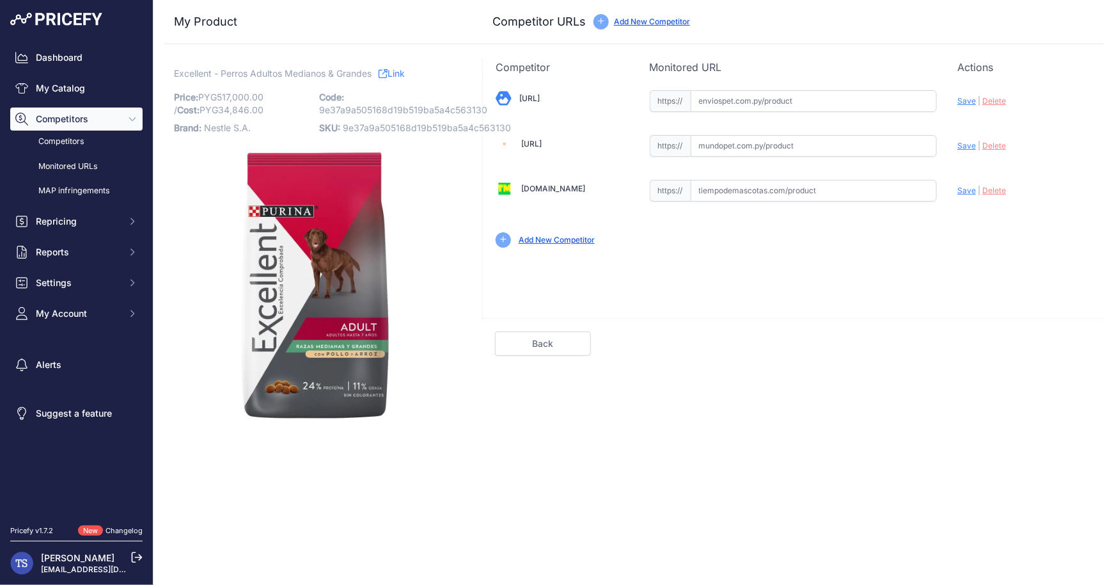
click at [881, 91] on input "text" at bounding box center [814, 101] width 247 height 22
paste input "https://enviospet.com.py/product/6481f62239e7ed08cd148d91/15kg-adulto-raza-med-…"
click at [968, 102] on span "Save" at bounding box center [966, 101] width 19 height 10
type input "https://enviospet.com.py/product/6481f62239e7ed08cd148d91/15kg-adulto-raza-med-…"
click at [1043, 335] on link "Done" at bounding box center [1043, 343] width 96 height 24
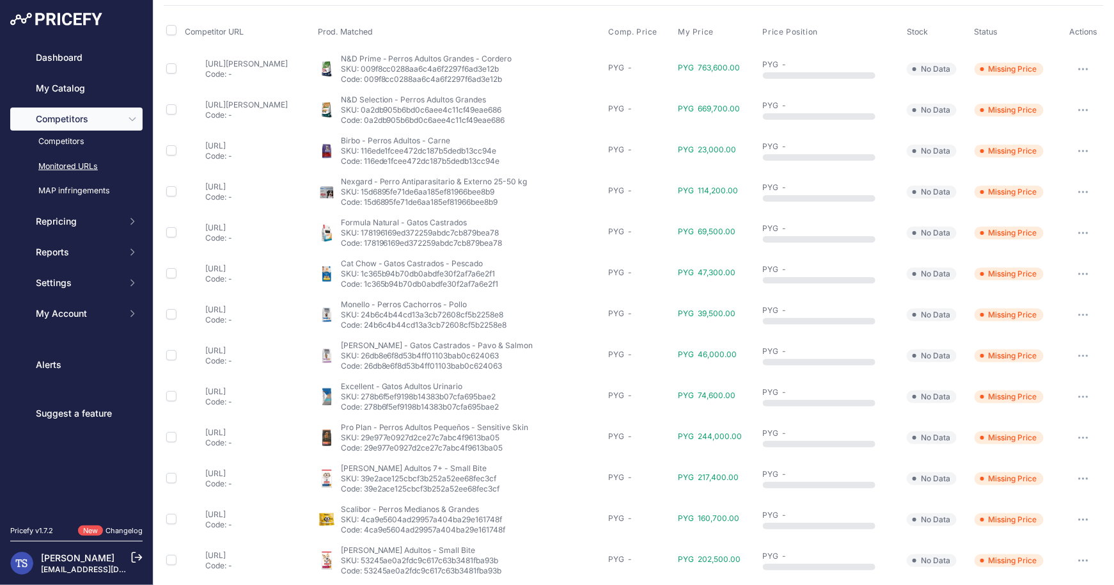
scroll to position [387, 0]
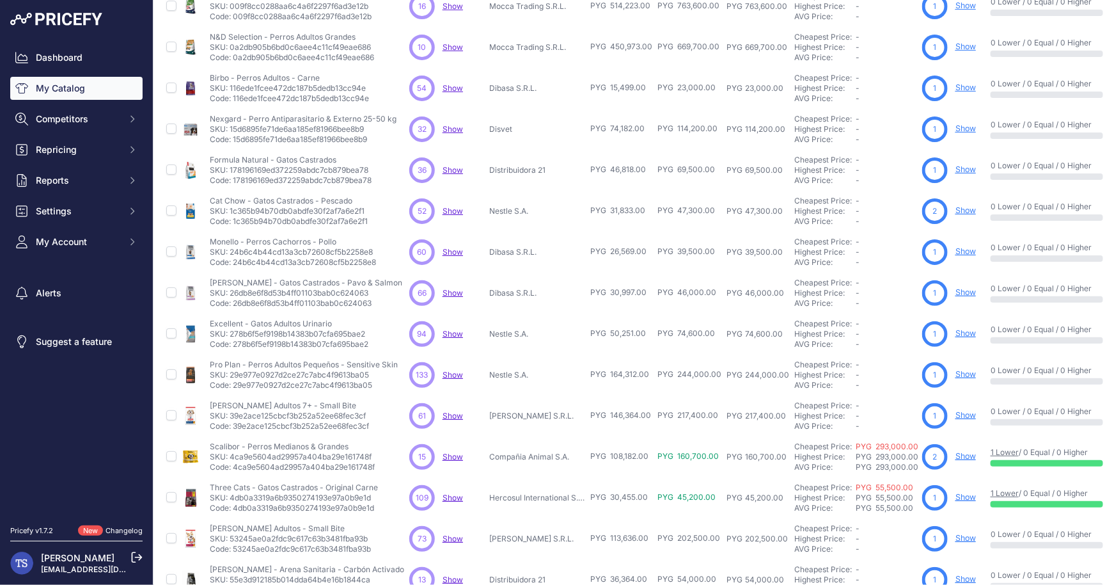
scroll to position [182, 0]
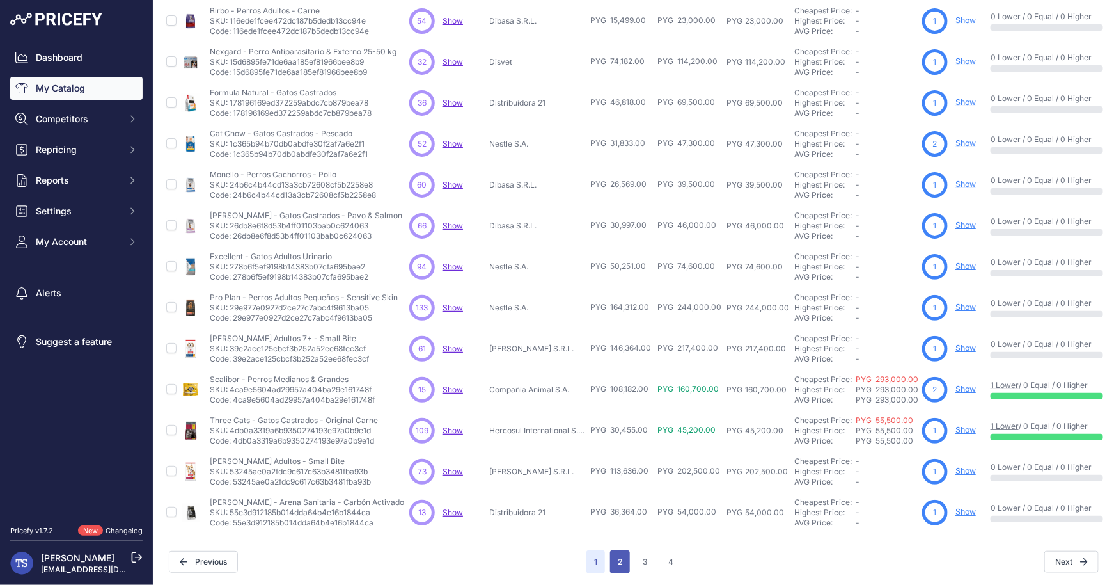
click at [617, 563] on button "2" at bounding box center [620, 561] width 20 height 23
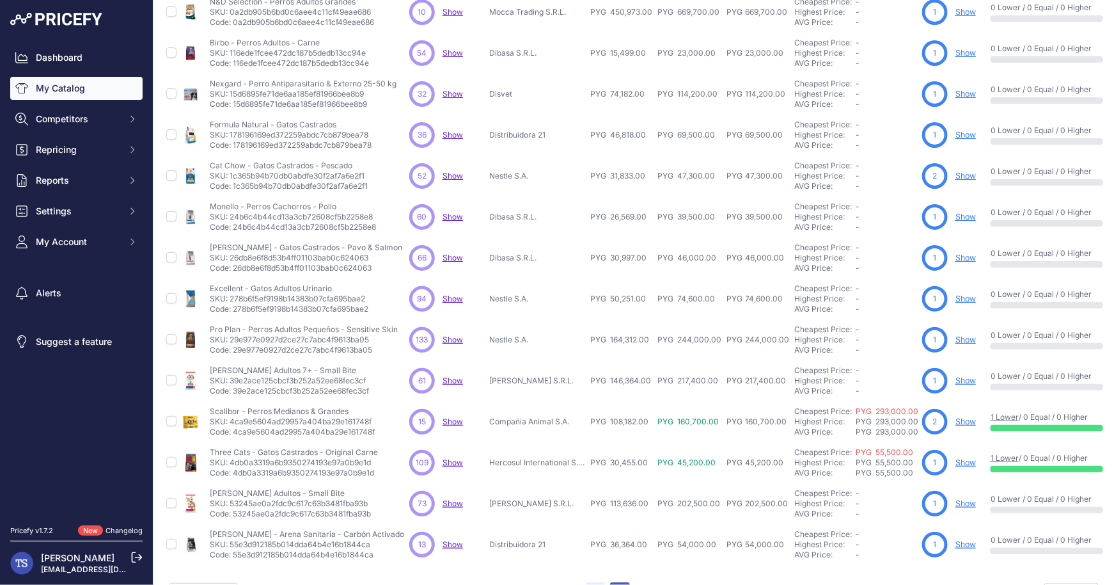
scroll to position [214, 0]
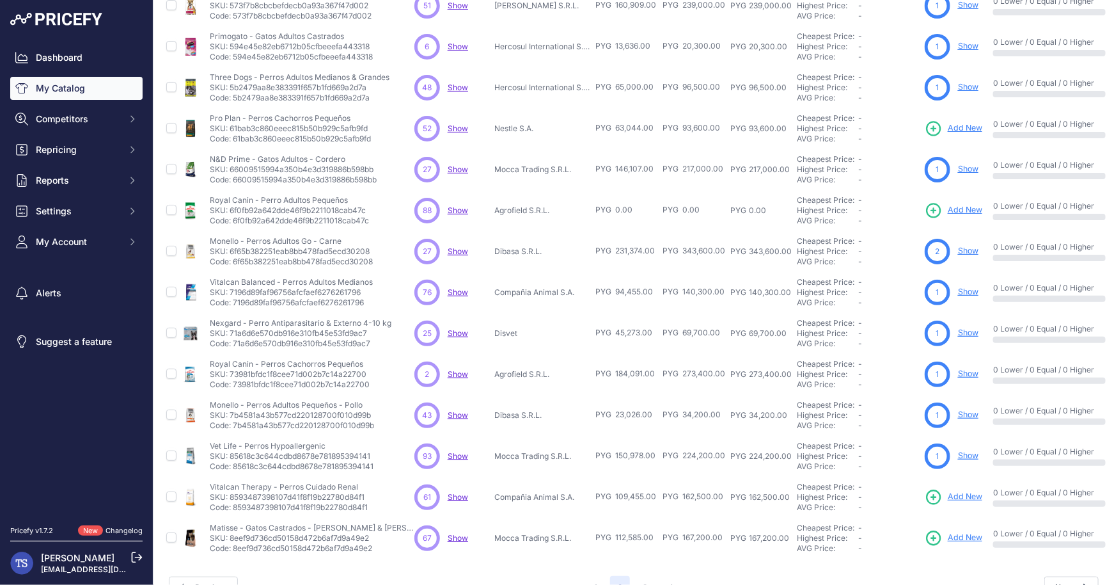
scroll to position [182, 0]
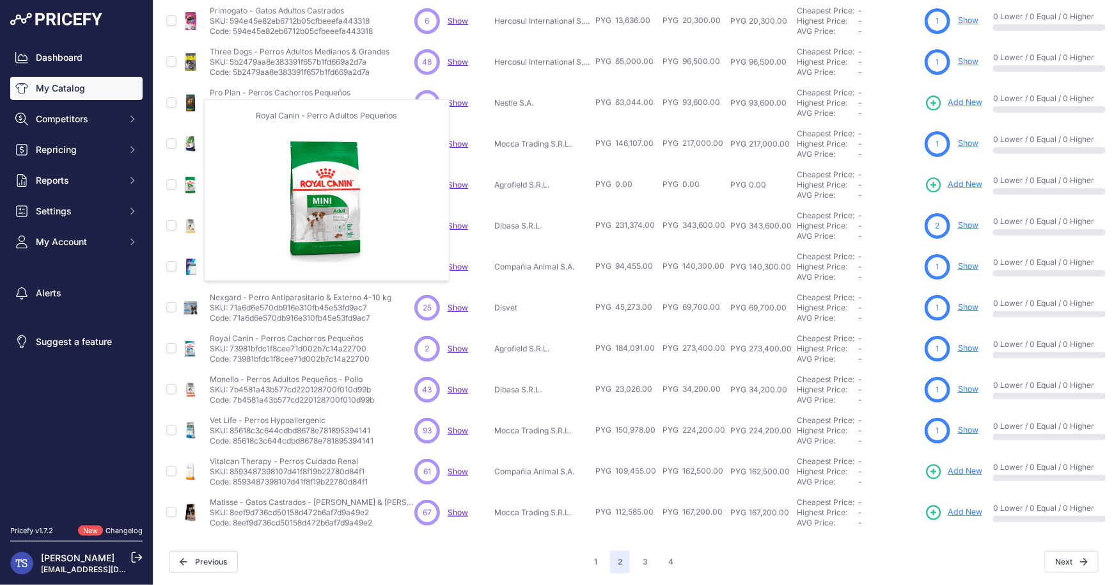
click at [193, 184] on img at bounding box center [191, 185] width 18 height 18
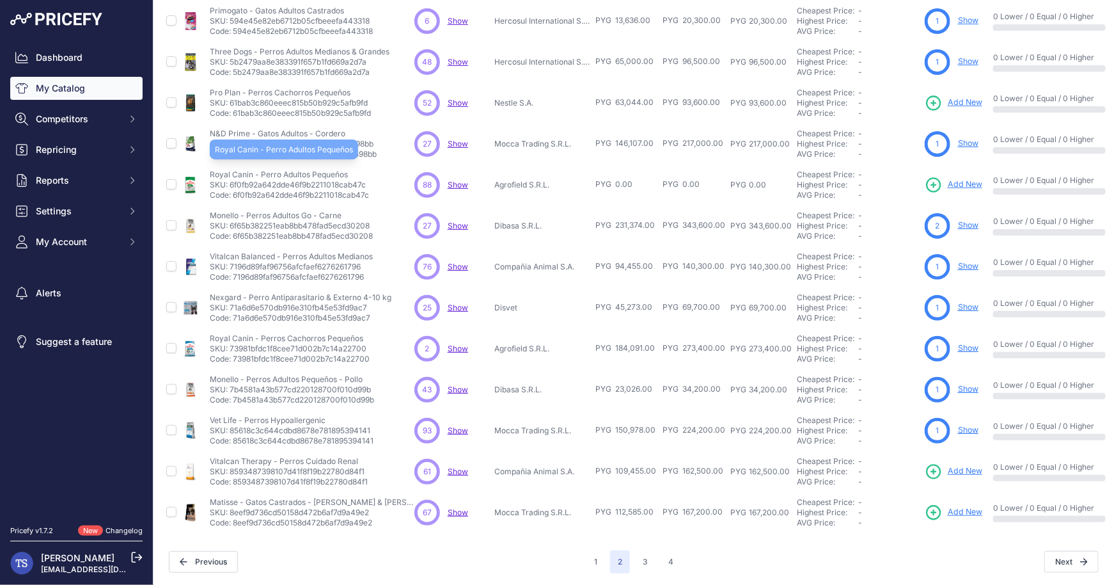
drag, startPoint x: 207, startPoint y: 169, endPoint x: 355, endPoint y: 171, distance: 148.4
click at [355, 171] on tr "Royal Canin - Perro Adultos Pequeños" at bounding box center [709, 184] width 1091 height 41
click at [355, 171] on p "Royal Canin - Perro Adultos Pequeños" at bounding box center [289, 174] width 159 height 10
drag, startPoint x: 232, startPoint y: 180, endPoint x: 312, endPoint y: 178, distance: 80.0
click at [312, 180] on p "SKU: 6f0fb92a642dde46f9b2211018cab47c" at bounding box center [289, 185] width 159 height 10
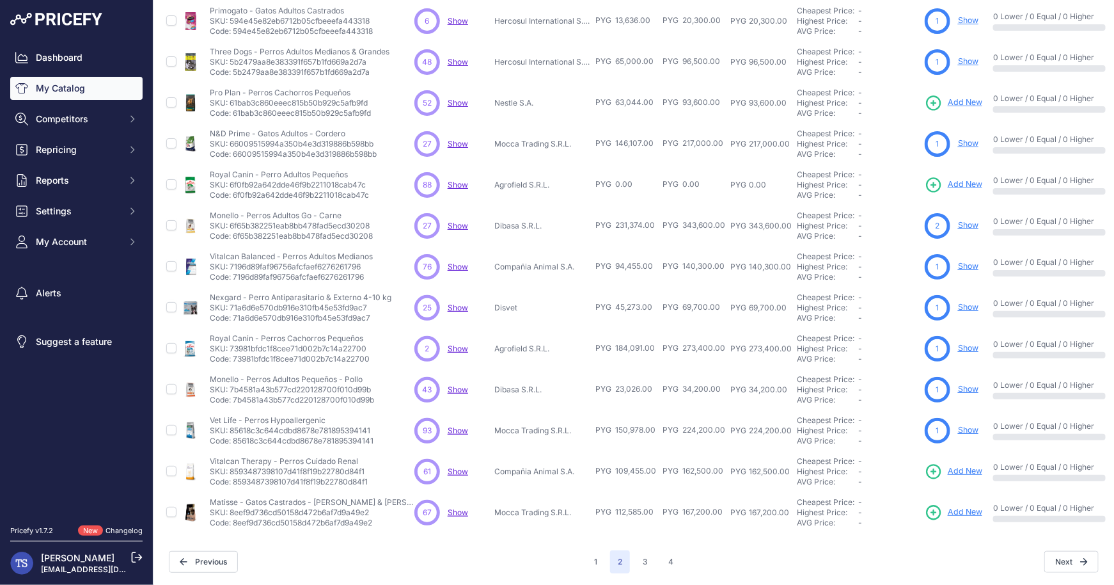
click at [363, 183] on p "SKU: 6f0fb92a642dde46f9b2211018cab47c" at bounding box center [289, 185] width 159 height 10
copy p "6f0fb92a642dde46f9b2211018cab47c"
drag, startPoint x: 210, startPoint y: 174, endPoint x: 363, endPoint y: 174, distance: 152.8
click at [363, 174] on p "Royal Canin - Perro Adultos Pequeños" at bounding box center [289, 174] width 159 height 10
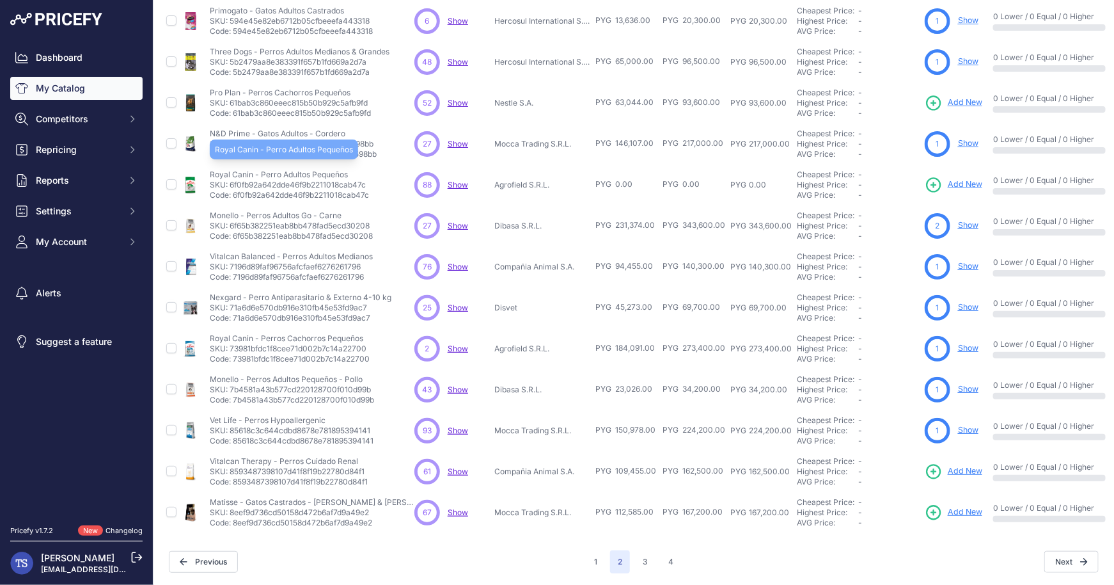
copy p "Royal Canin - Perro Adultos Pequeños"
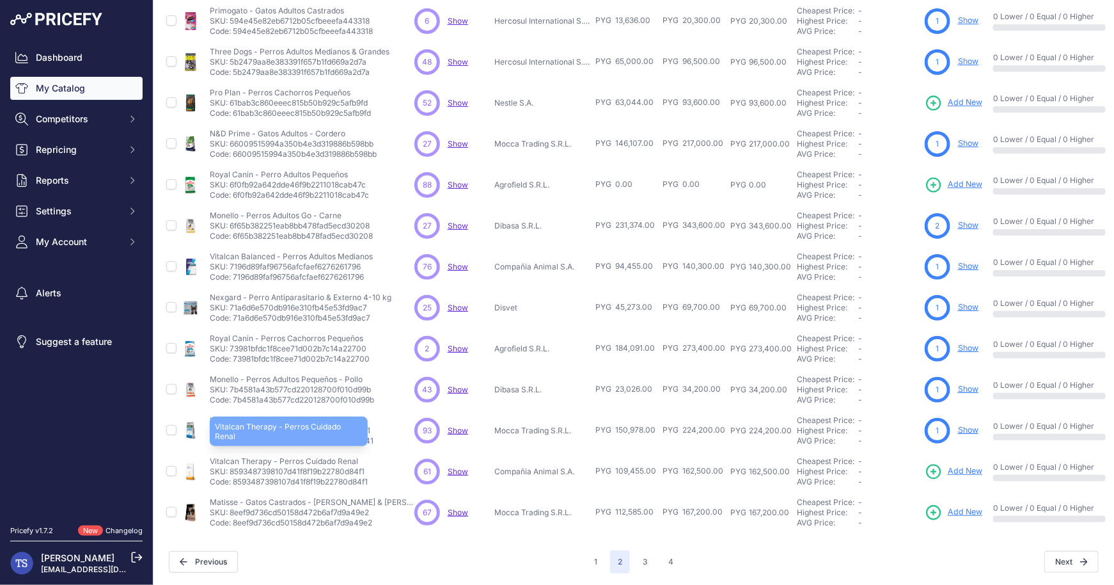
drag, startPoint x: 209, startPoint y: 460, endPoint x: 271, endPoint y: 462, distance: 61.4
click at [271, 462] on p "Vitalcan Therapy - Perros Cuidado Renal" at bounding box center [289, 461] width 158 height 10
copy p "Vitalcan Therapy"
click at [953, 476] on link "Add New" at bounding box center [954, 471] width 58 height 18
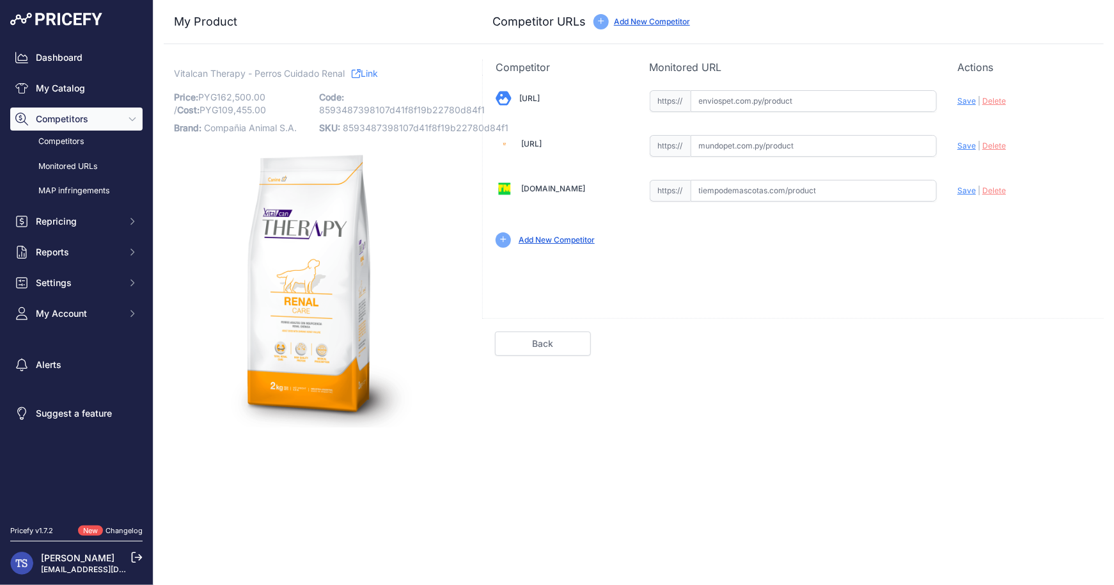
click at [768, 98] on input "text" at bounding box center [814, 101] width 247 height 22
paste input "https://enviospet.com.py/product/62ebbb7899b1515c4aec4691/2kg-renal-perro-thera…"
click at [965, 104] on span "Save" at bounding box center [966, 101] width 19 height 10
type input "https://enviospet.com.py/product/62ebbb7899b1515c4aec4691/2kg-renal-perro-thera…"
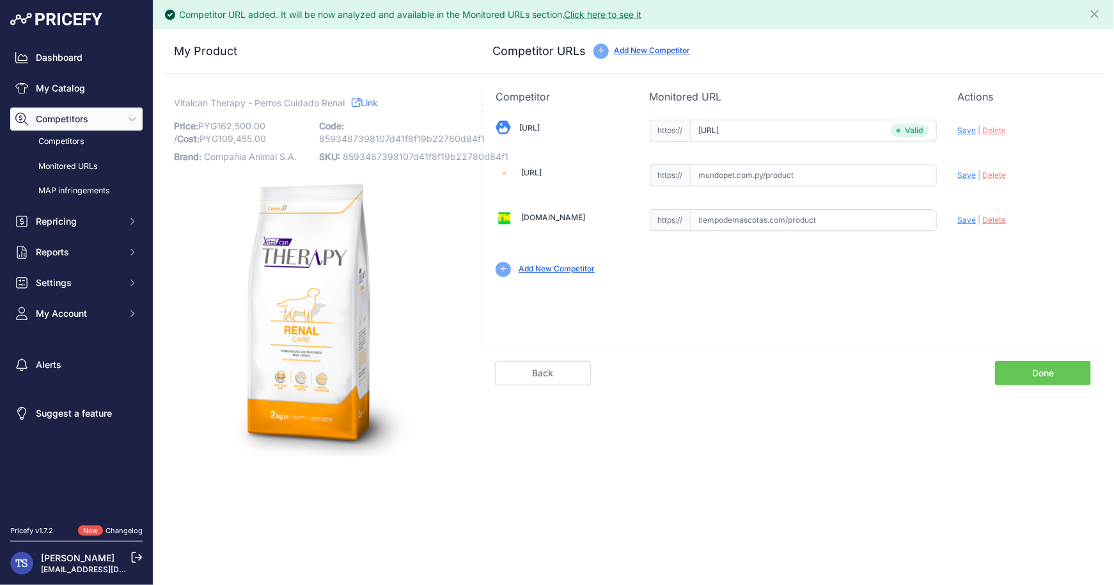
click at [1036, 370] on link "Done" at bounding box center [1043, 373] width 96 height 24
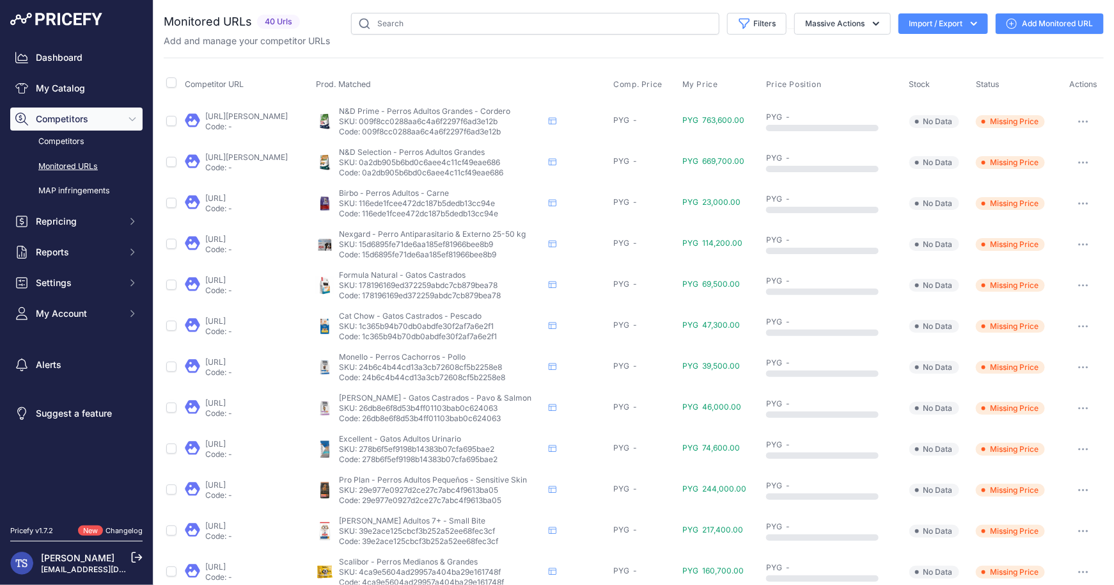
click at [67, 90] on link "My Catalog" at bounding box center [76, 88] width 132 height 23
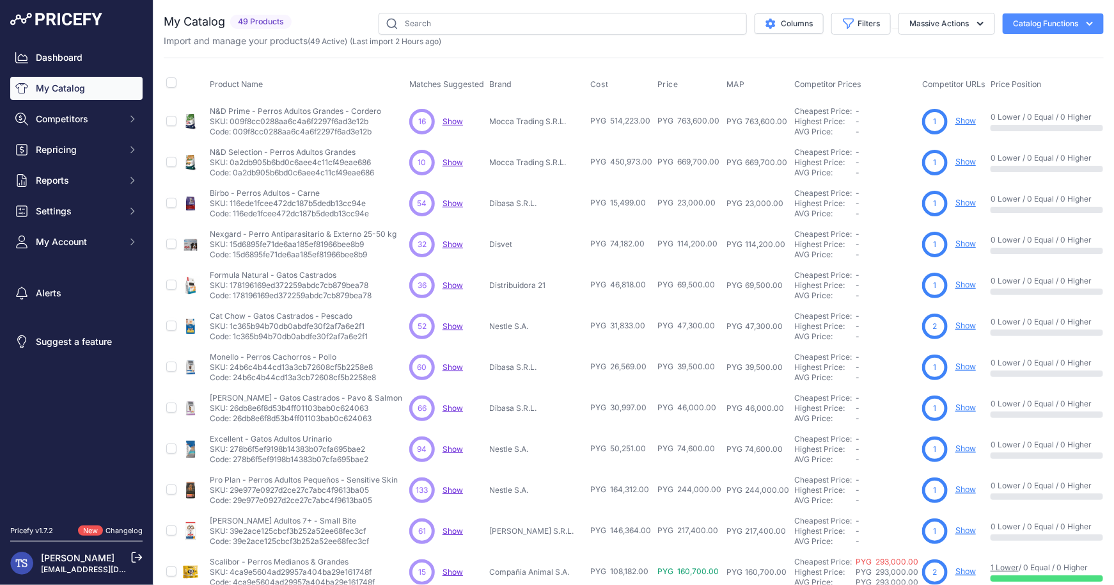
scroll to position [182, 0]
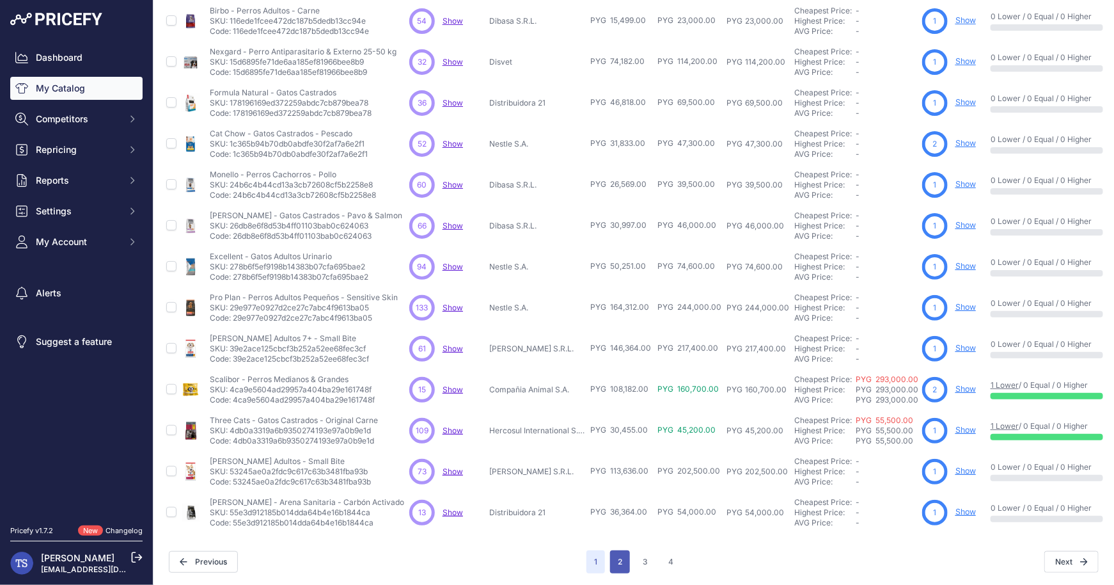
click at [618, 558] on button "2" at bounding box center [620, 561] width 20 height 23
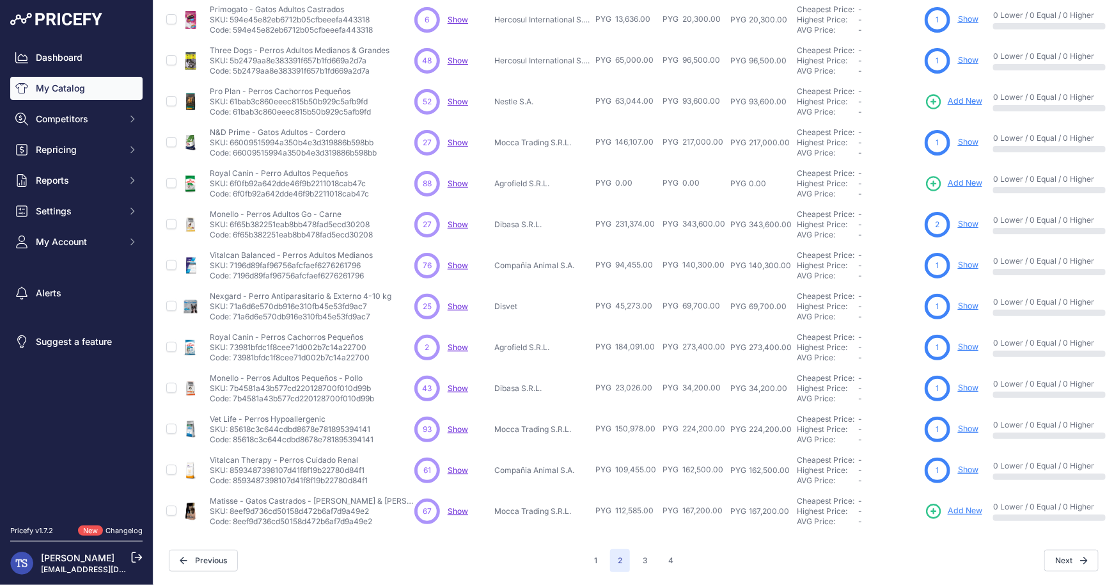
scroll to position [182, 0]
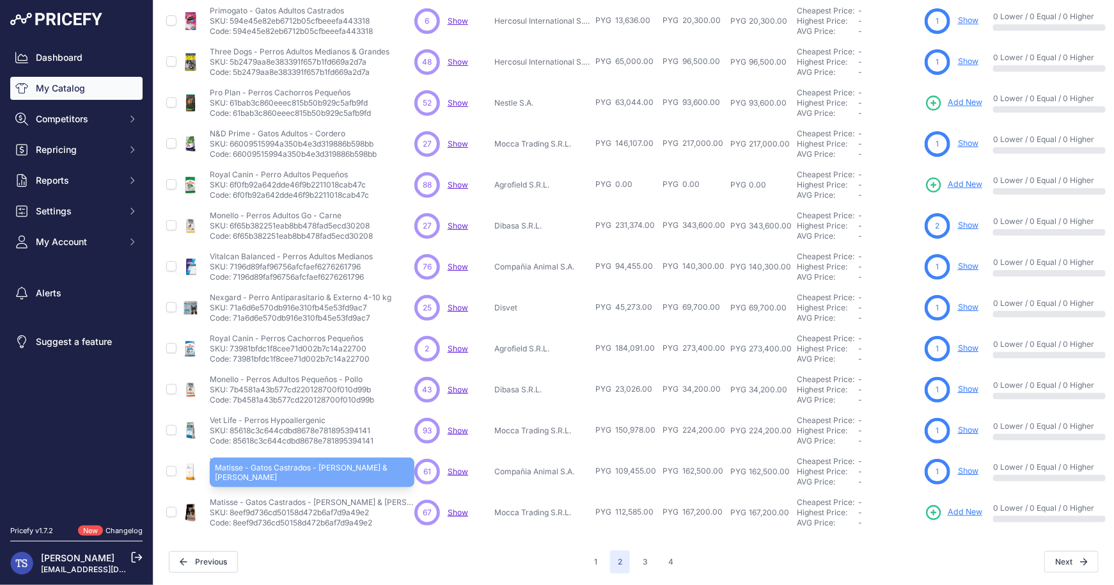
click at [221, 501] on p "Matisse - Gatos Castrados - Salmón & Arroz" at bounding box center [312, 502] width 205 height 10
copy p "Matisse"
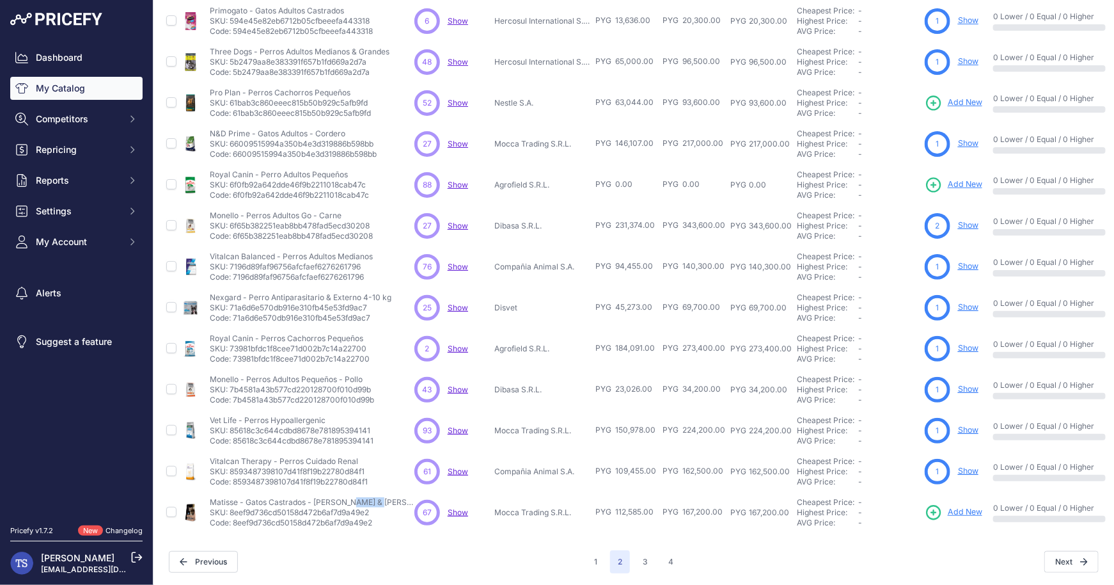
click at [962, 507] on span "Add New" at bounding box center [965, 512] width 35 height 12
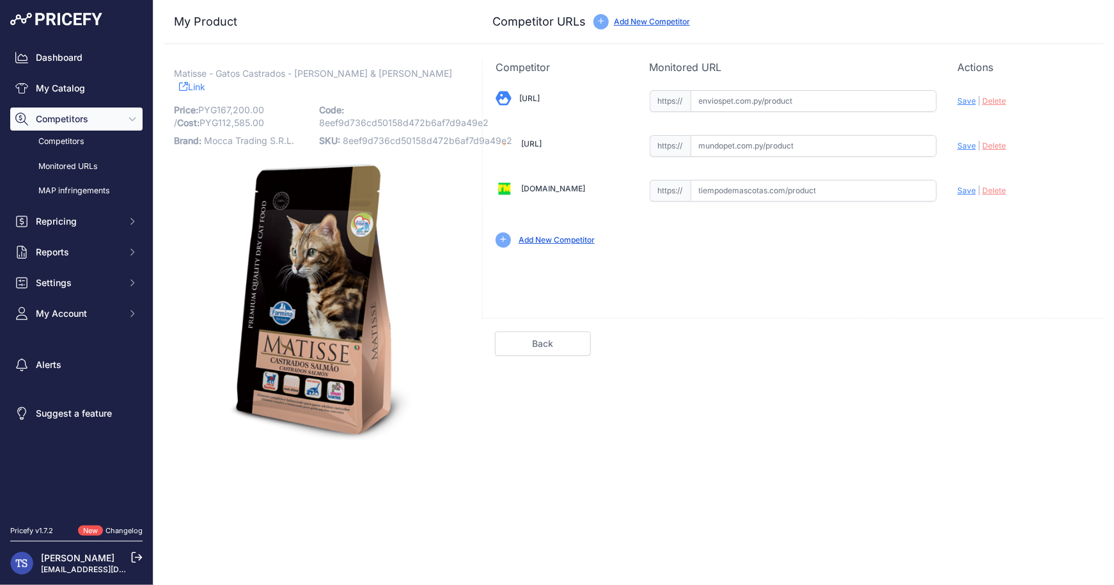
click at [761, 102] on input "text" at bounding box center [814, 101] width 247 height 22
paste input "https://enviospet.com.py/product/62ebbb785154c73346ea97ce/2kg-gato-castrado-sal…"
click at [964, 101] on span "Save" at bounding box center [966, 101] width 19 height 10
type input "https://enviospet.com.py/product/62ebbb785154c73346ea97ce/2kg-gato-castrado-sal…"
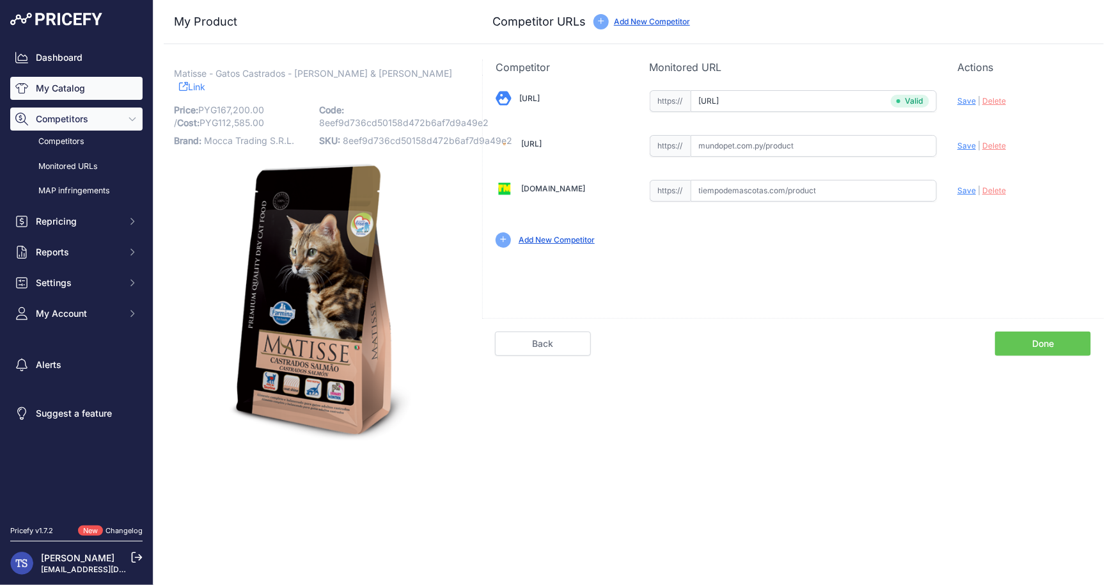
click at [89, 85] on link "My Catalog" at bounding box center [76, 88] width 132 height 23
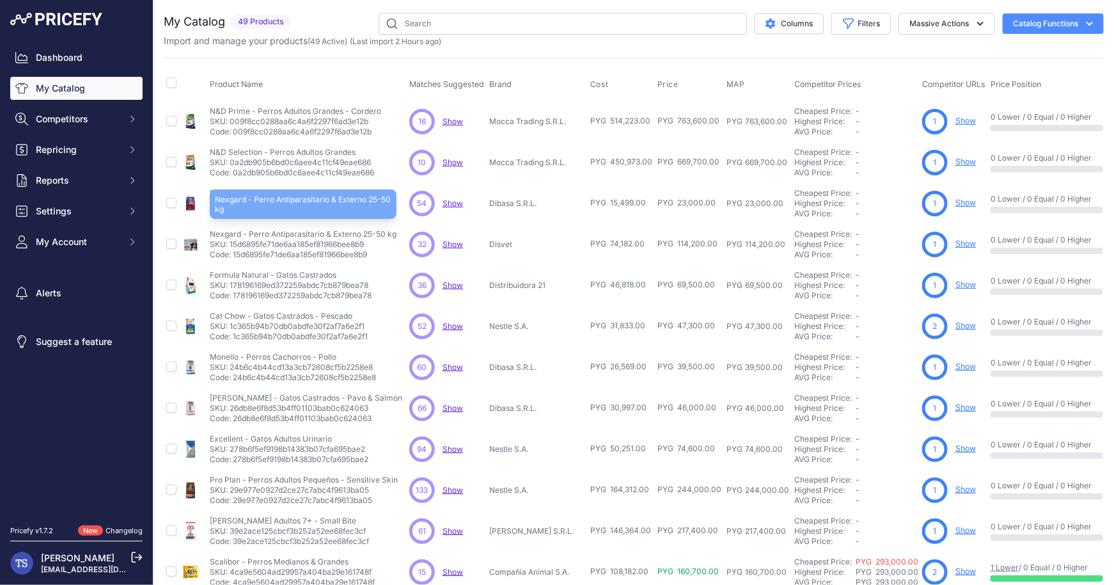
scroll to position [182, 0]
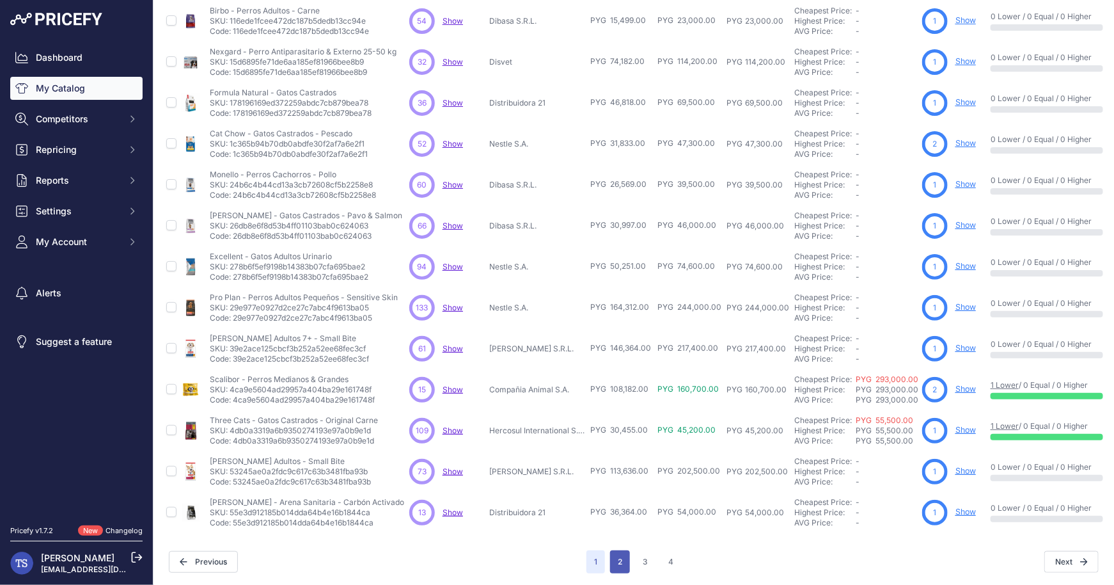
click at [621, 553] on button "2" at bounding box center [620, 561] width 20 height 23
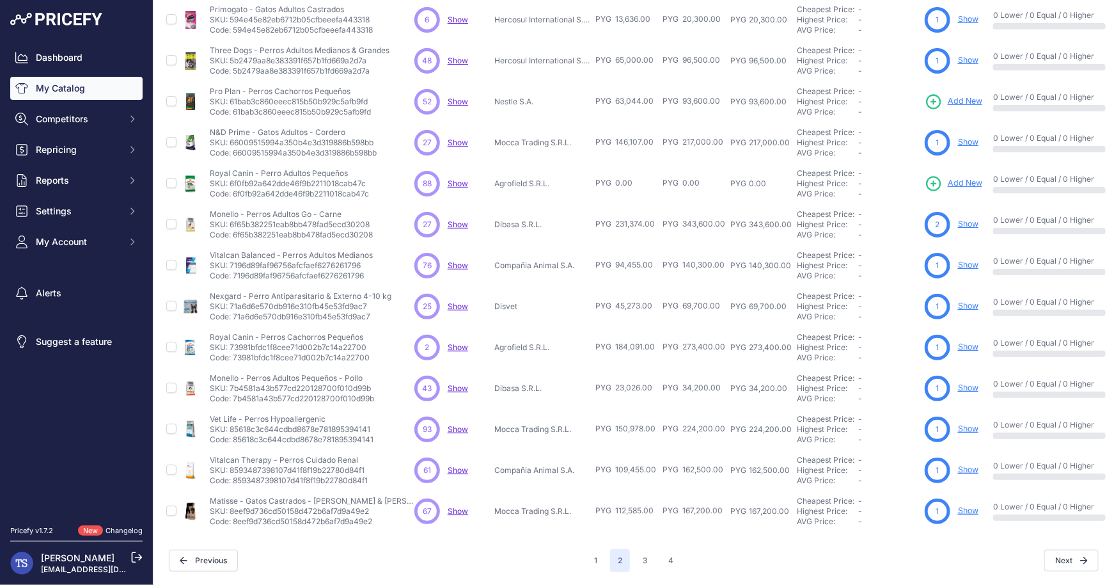
scroll to position [182, 0]
click at [977, 184] on span "Add New" at bounding box center [965, 184] width 35 height 12
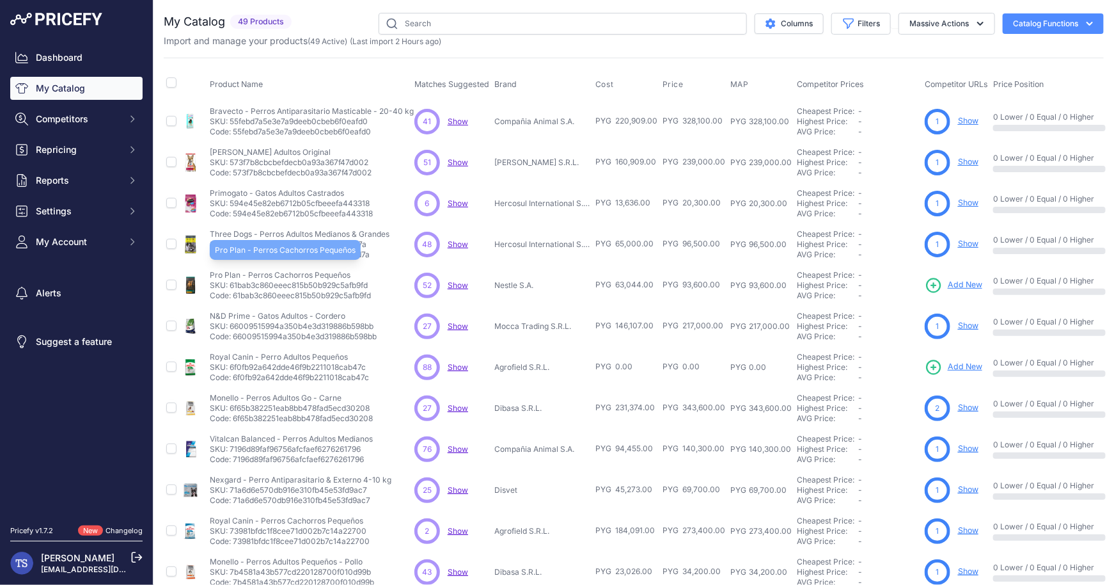
drag, startPoint x: 208, startPoint y: 269, endPoint x: 238, endPoint y: 271, distance: 29.4
click at [238, 271] on td "Pro Plan - Perros Cachorros Pequeños Pro Plan - Perros Cachorros Pequeños SKU: …" at bounding box center [309, 285] width 205 height 41
click at [970, 285] on span "Add New" at bounding box center [964, 285] width 35 height 12
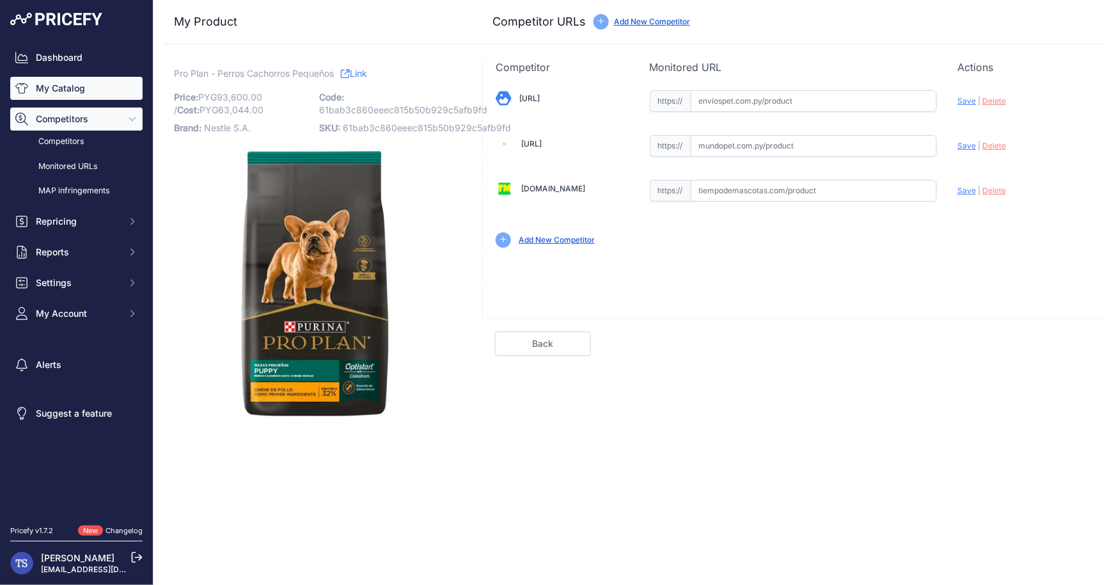
click at [92, 86] on link "My Catalog" at bounding box center [76, 88] width 132 height 23
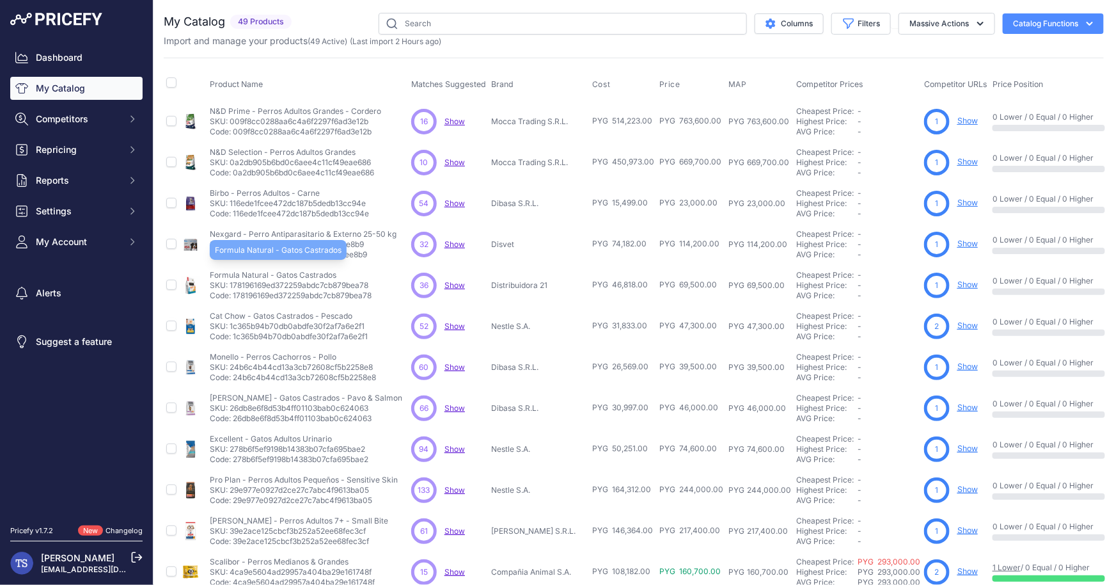
scroll to position [182, 0]
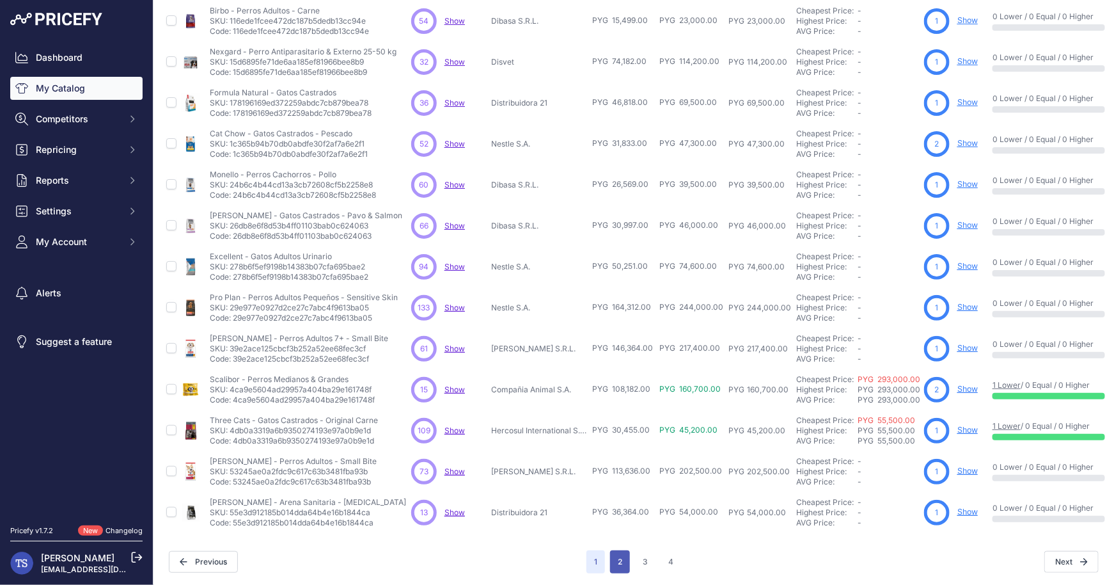
click at [617, 560] on button "2" at bounding box center [620, 561] width 20 height 23
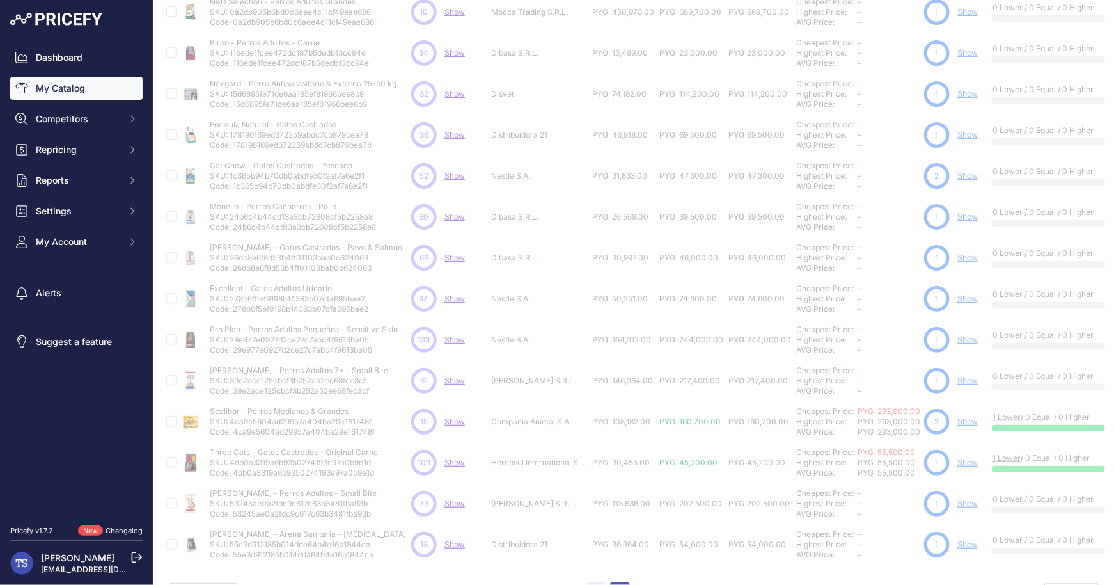
scroll to position [214, 0]
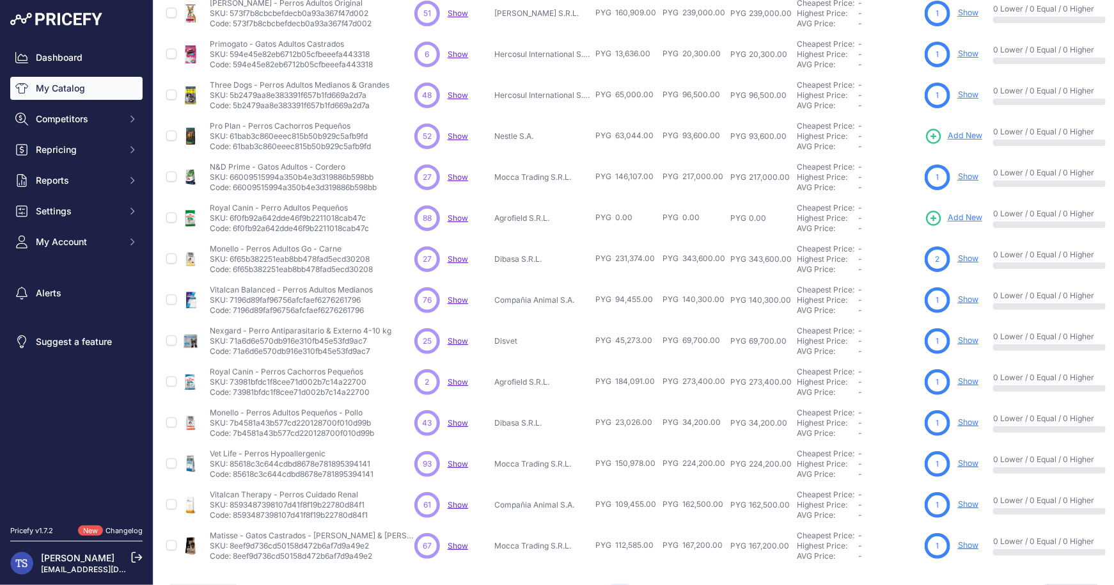
scroll to position [182, 0]
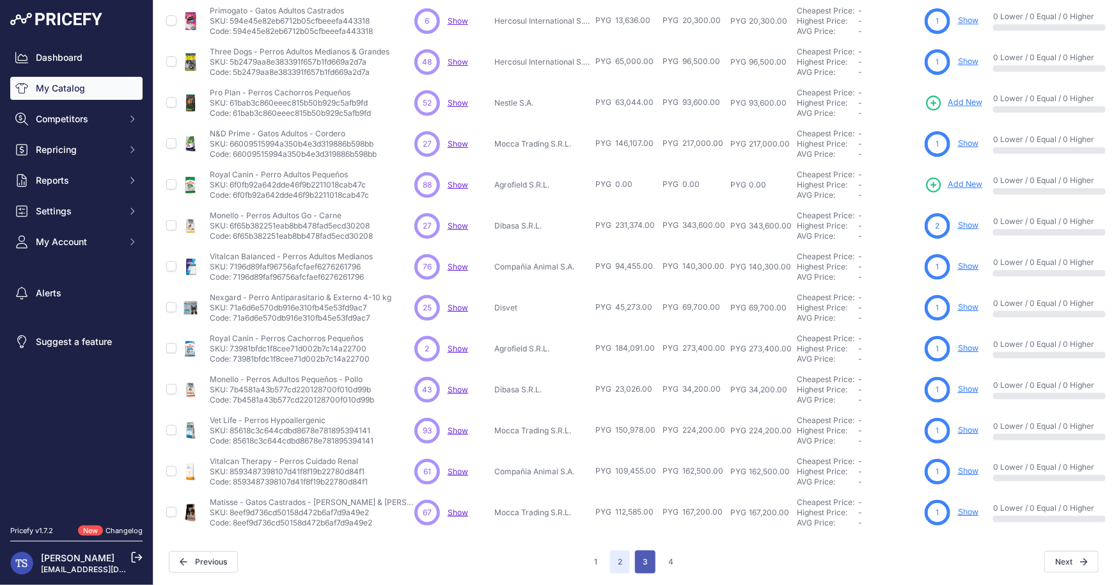
click at [642, 558] on button "3" at bounding box center [645, 561] width 20 height 23
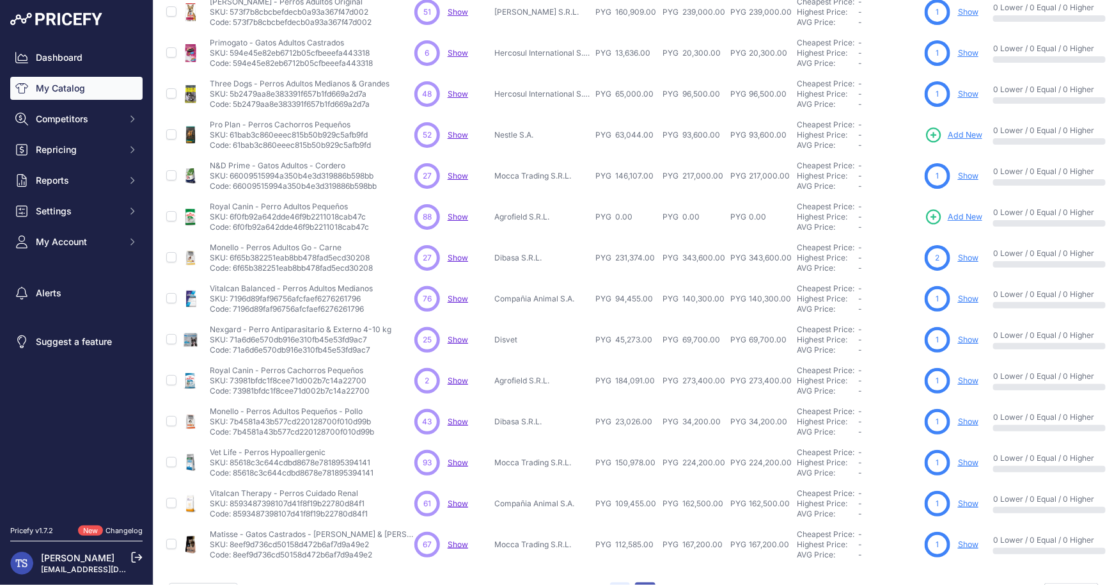
scroll to position [214, 0]
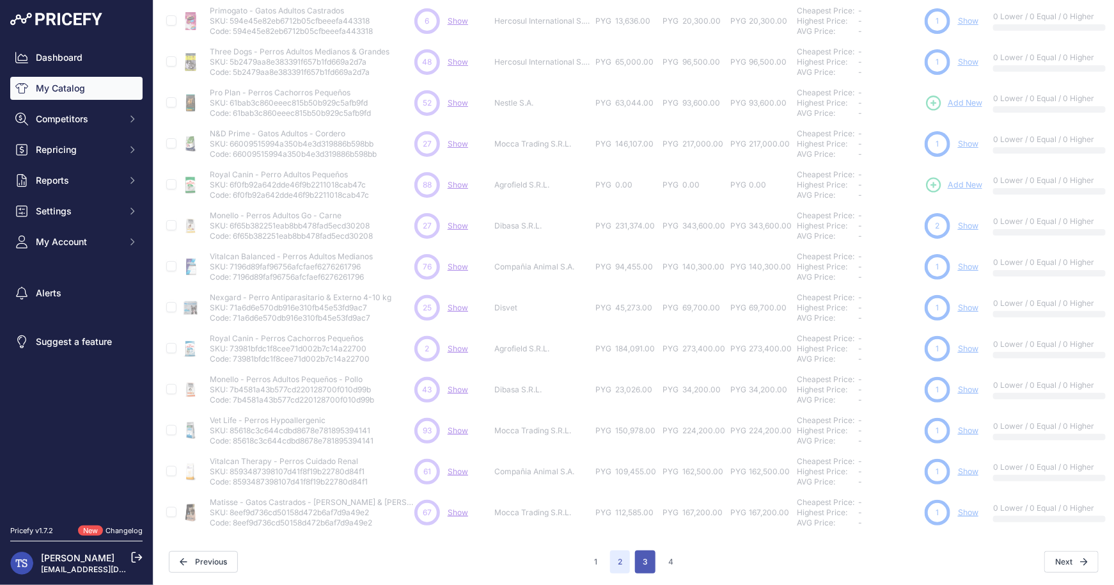
click at [649, 556] on button "3" at bounding box center [645, 561] width 20 height 23
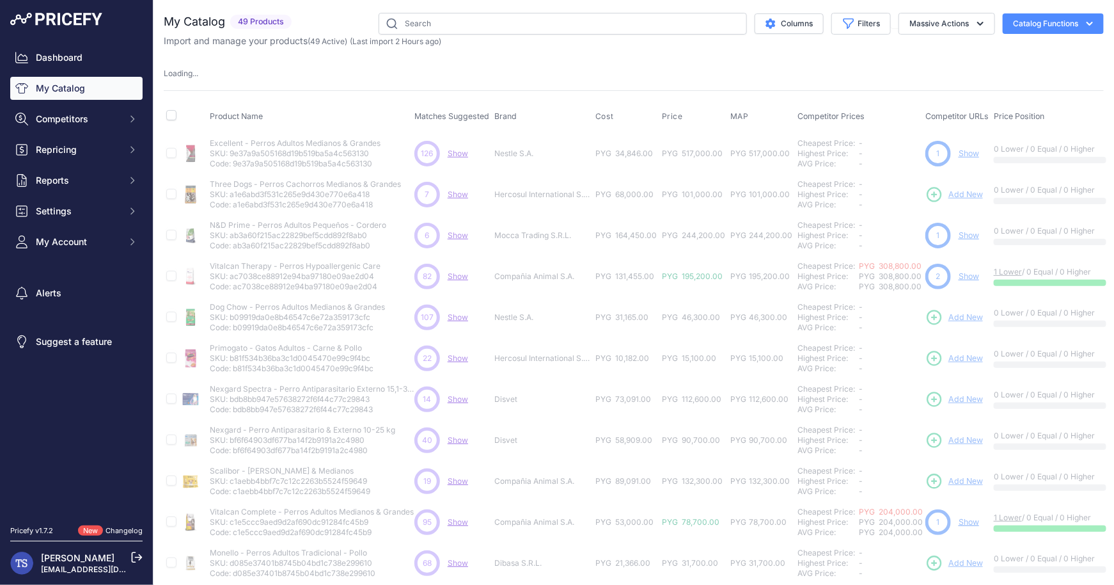
scroll to position [3, 0]
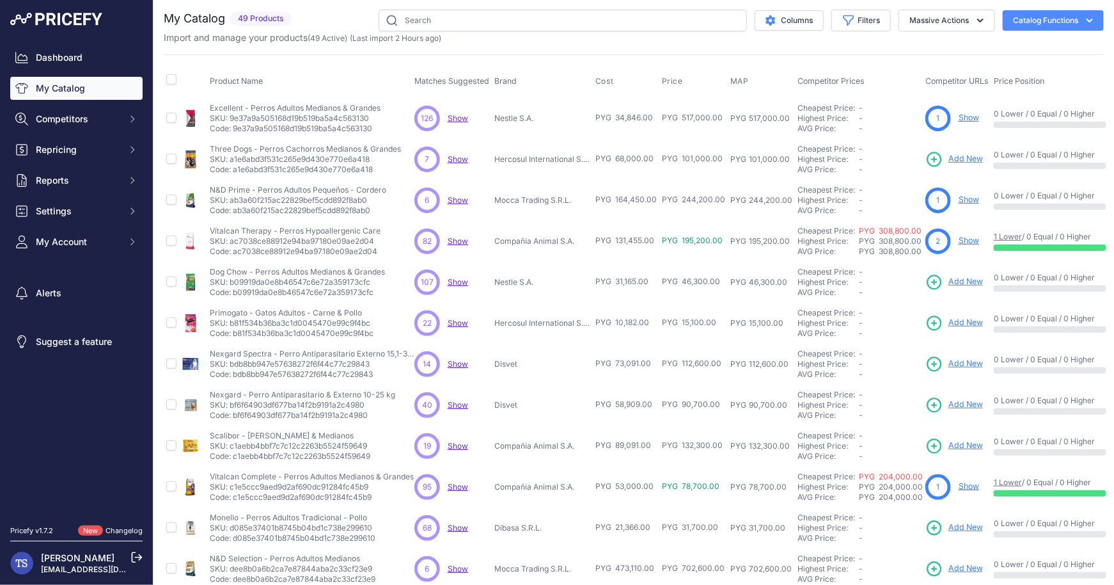
click at [958, 162] on span "Add New" at bounding box center [965, 159] width 35 height 12
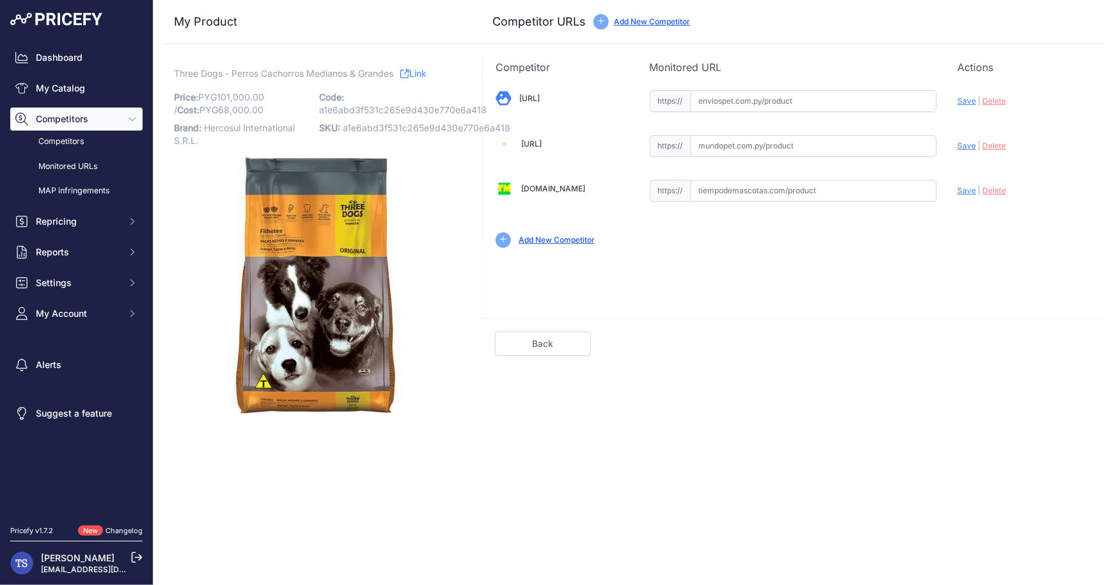
click at [769, 98] on input "text" at bounding box center [814, 101] width 247 height 22
paste input "[URL]"
click at [968, 98] on span "Save" at bounding box center [966, 101] width 19 height 10
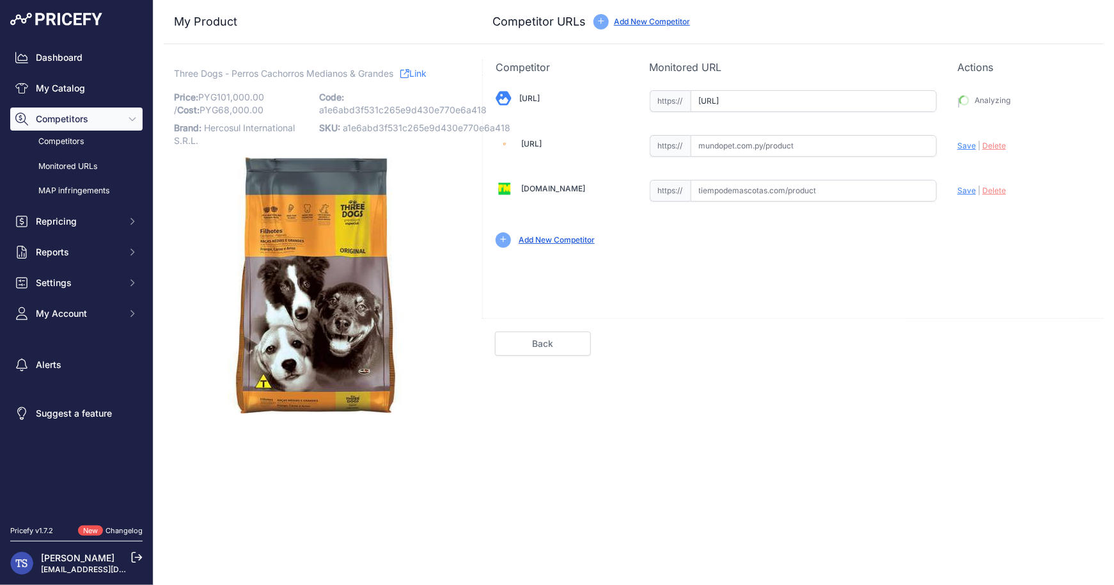
type input "https://enviospet.com.py/product/631b6357acd7a53d667a4ff9/3kg-cachorro-raza-med…"
click at [1046, 350] on link "Done" at bounding box center [1043, 343] width 96 height 24
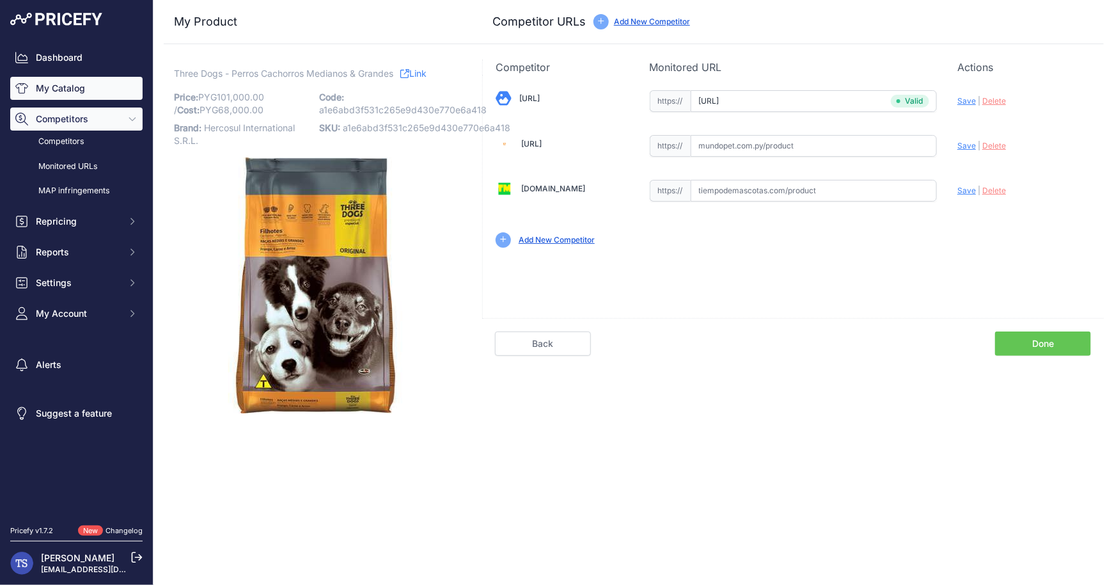
click at [70, 85] on link "My Catalog" at bounding box center [76, 88] width 132 height 23
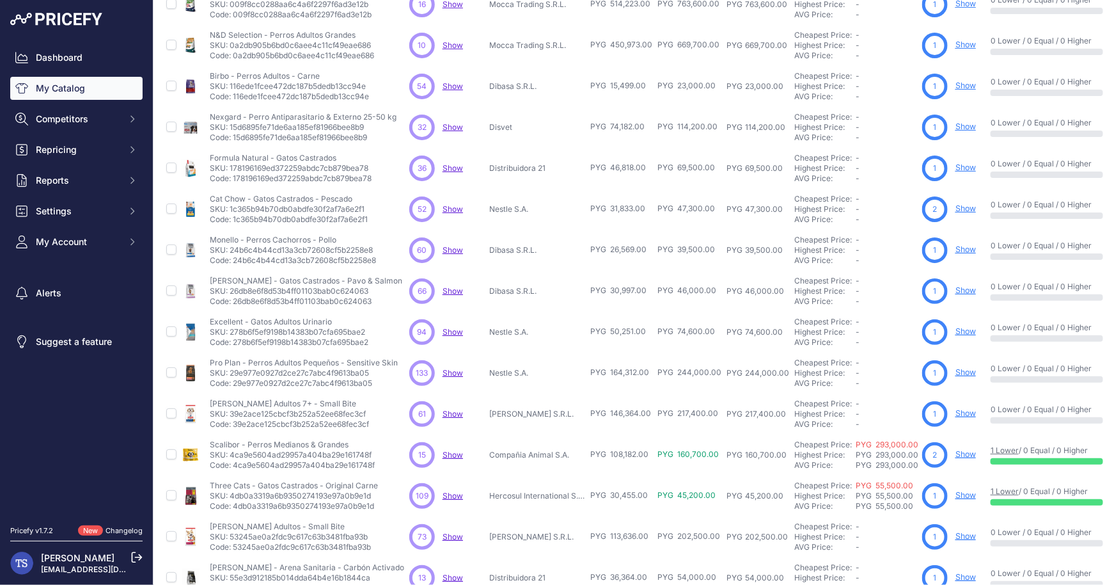
scroll to position [182, 0]
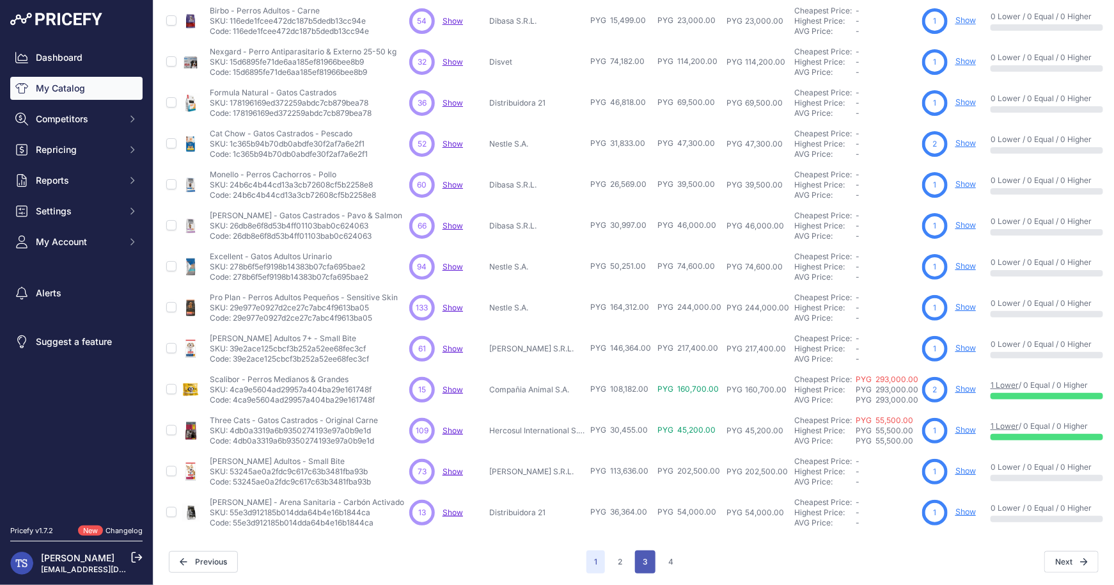
click at [650, 560] on button "3" at bounding box center [645, 561] width 20 height 23
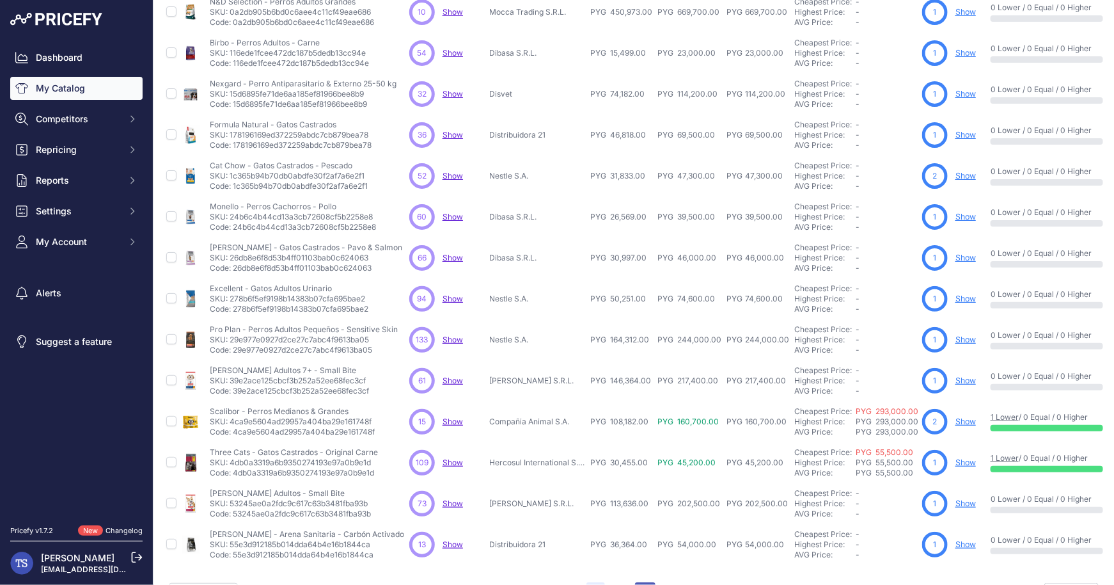
scroll to position [214, 0]
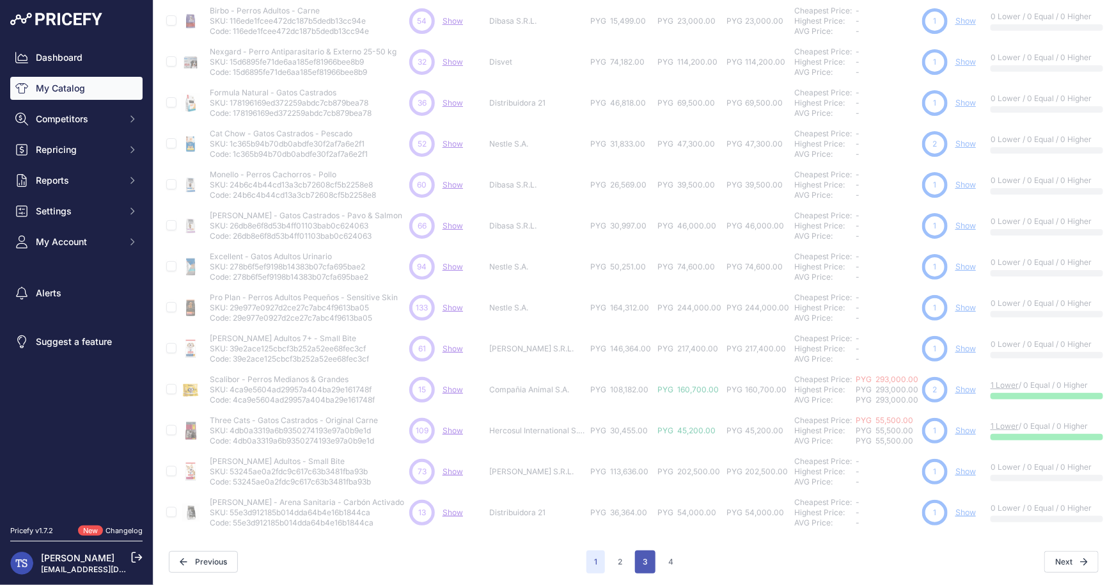
click at [646, 558] on button "3" at bounding box center [645, 561] width 20 height 23
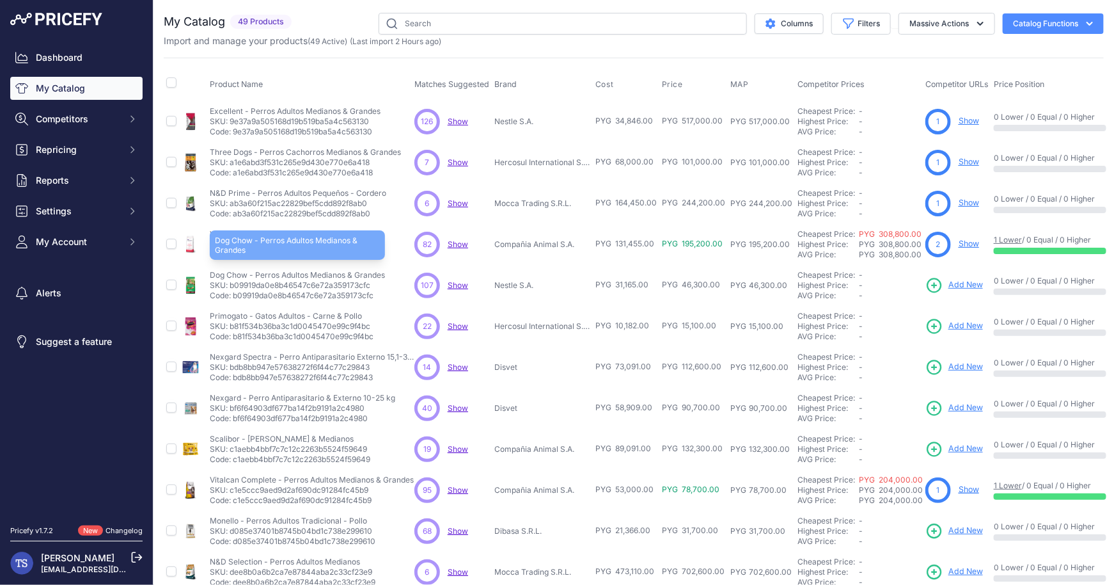
drag, startPoint x: 285, startPoint y: 277, endPoint x: 384, endPoint y: 278, distance: 99.8
click at [384, 278] on div "Dog Chow - Perros Adultos Medianos & Grandes Dog Chow - Perros Adultos Medianos…" at bounding box center [297, 285] width 175 height 31
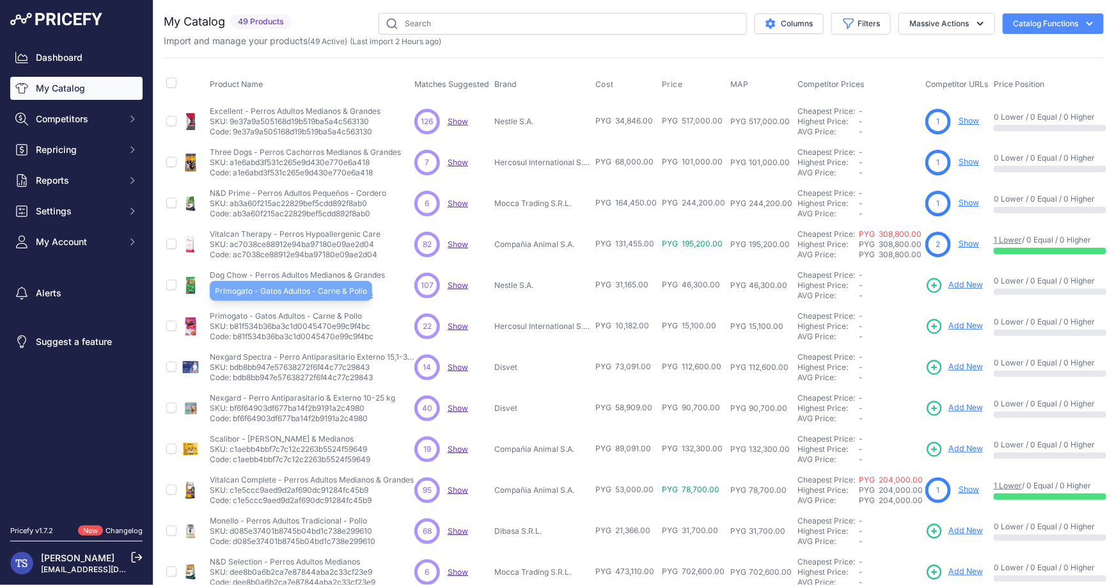
click at [221, 317] on p "Primogato - Gatos Adultos - Carne & Pollo" at bounding box center [292, 316] width 164 height 10
copy p "Primogato"
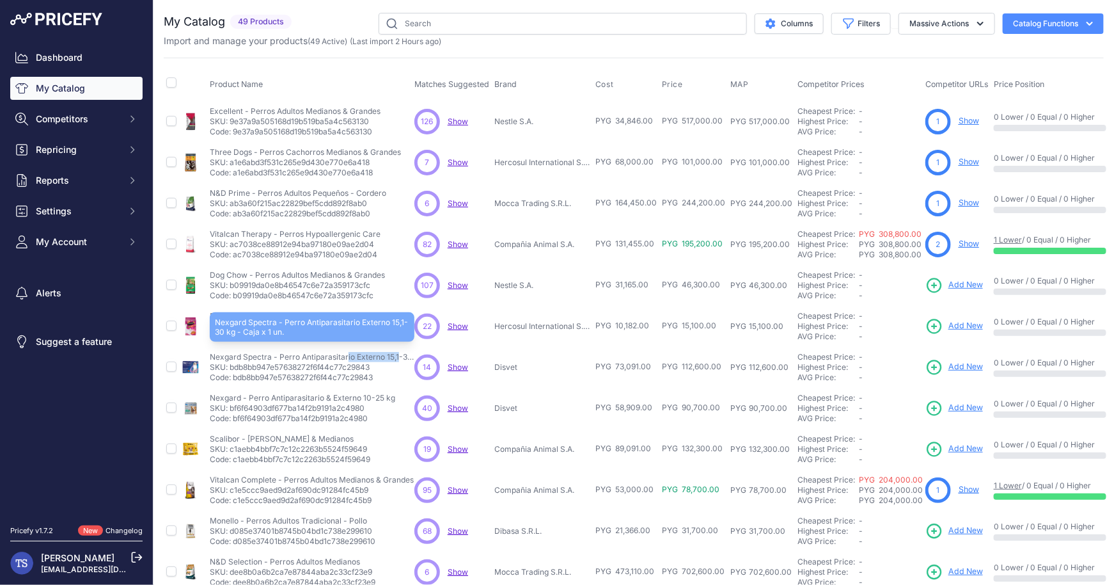
drag, startPoint x: 210, startPoint y: 357, endPoint x: 270, endPoint y: 356, distance: 59.5
click at [270, 356] on p "Nexgard Spectra - Perro Antiparasitario Externo 15,1-30 kg - Caja x 1 un." at bounding box center [312, 357] width 205 height 10
copy p "Nexgard Spectra"
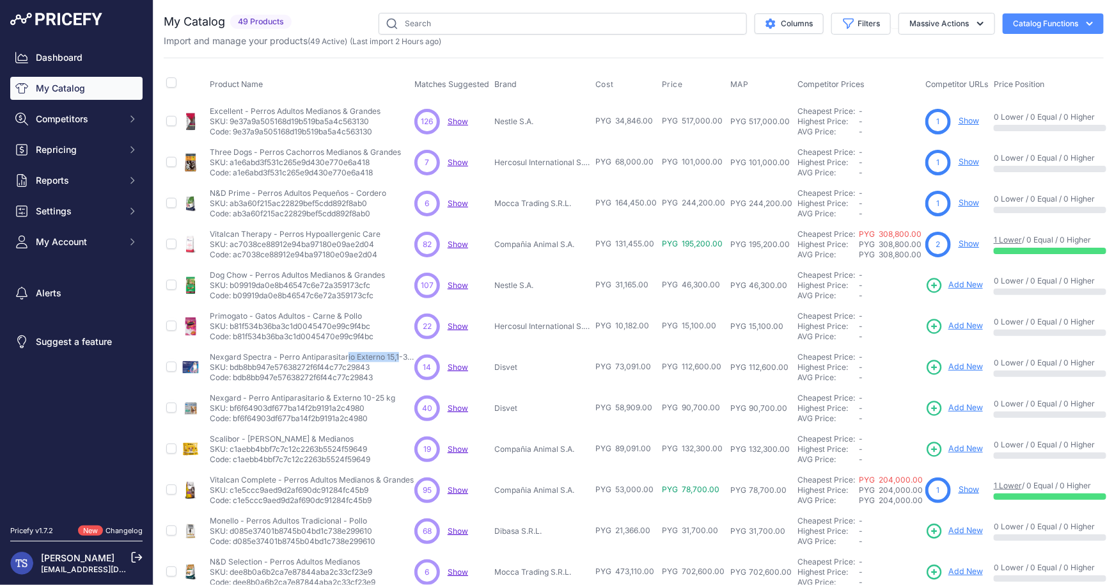
click at [957, 368] on span "Add New" at bounding box center [965, 367] width 35 height 12
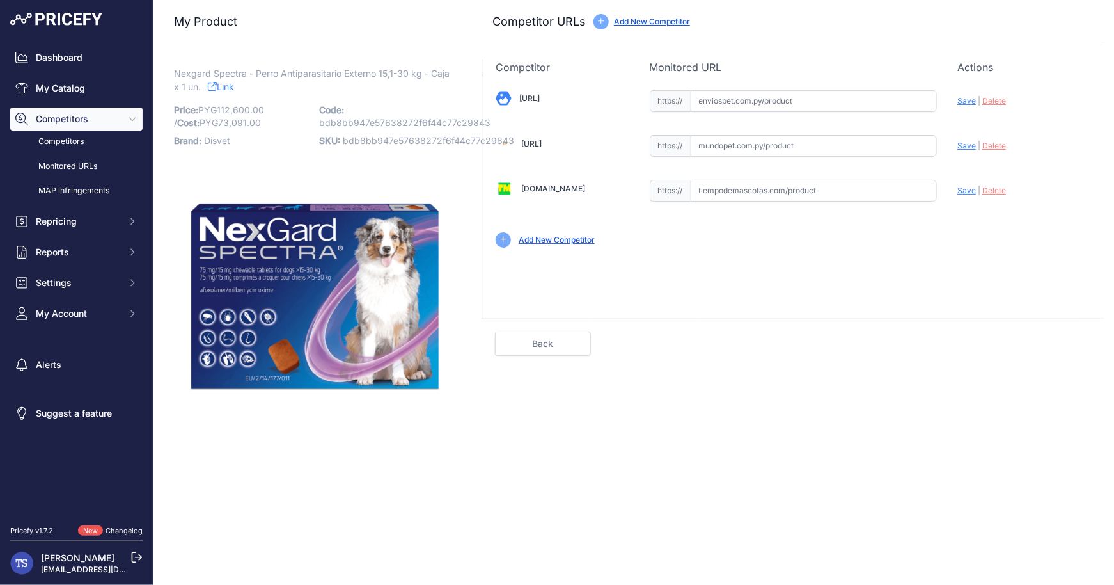
click at [749, 102] on input "text" at bounding box center [814, 101] width 247 height 22
paste input "[URL]"
click at [963, 100] on span "Save" at bounding box center [966, 101] width 19 height 10
type input "[URL]"
click at [1067, 361] on div "Competitor Monitored URL Actions Valid Invalid Save | Delete Analyzing Valid" at bounding box center [793, 249] width 622 height 381
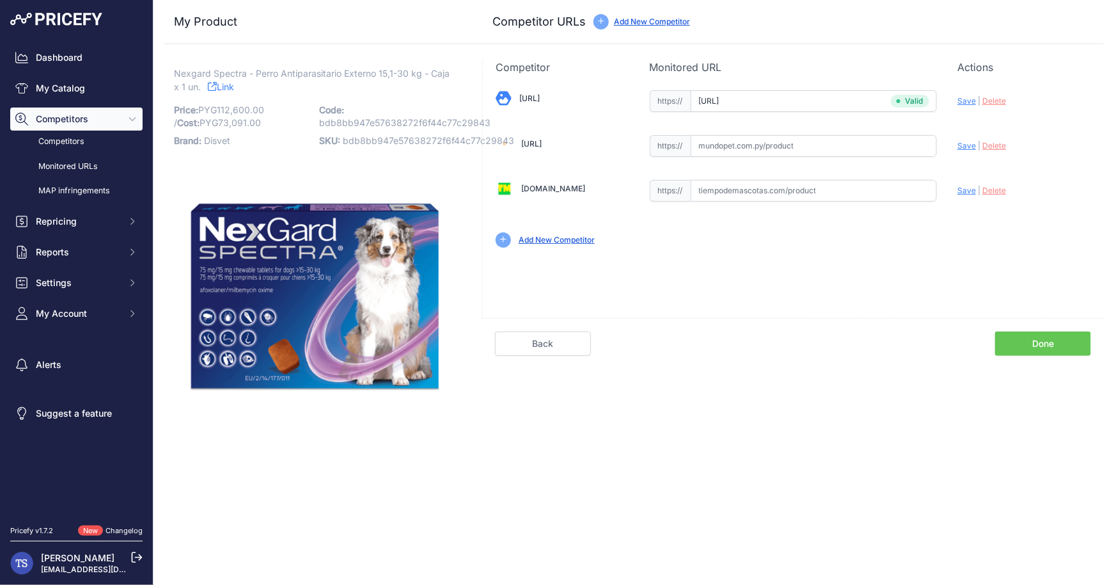
click at [1068, 352] on link "Done" at bounding box center [1043, 343] width 96 height 24
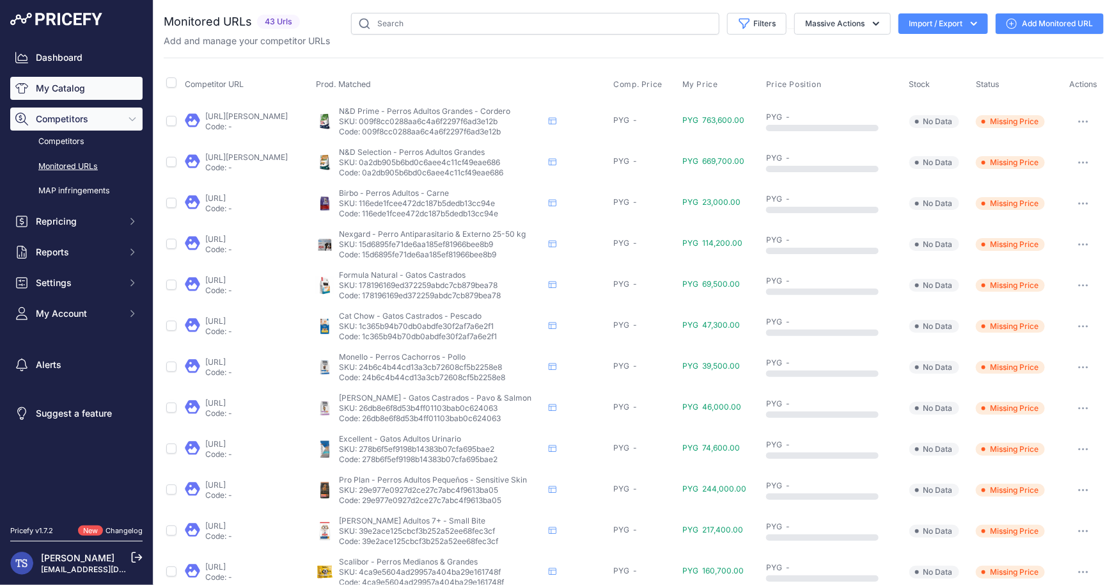
click at [78, 85] on link "My Catalog" at bounding box center [76, 88] width 132 height 23
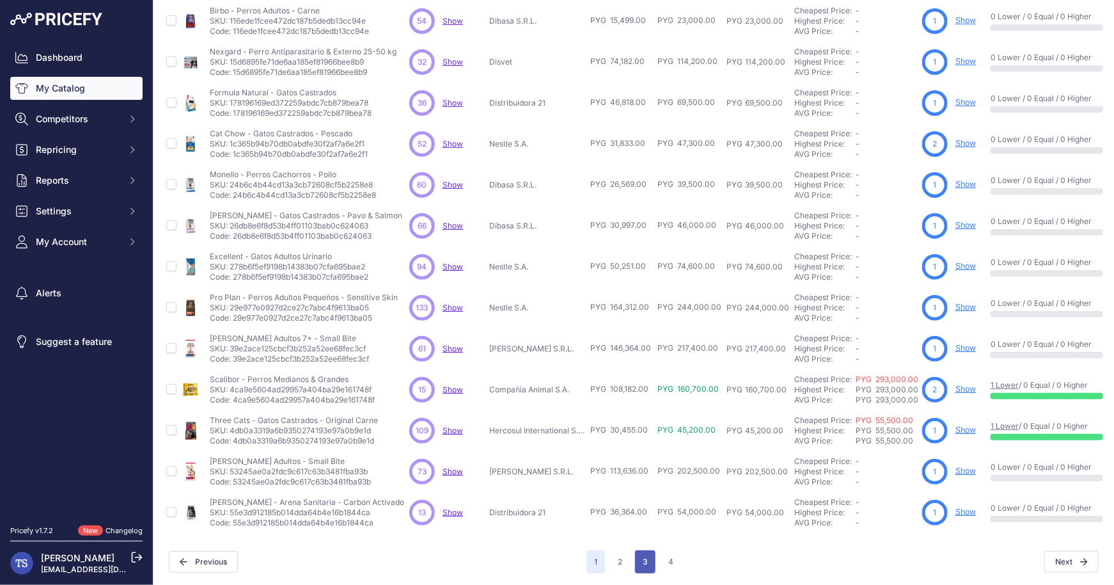
click at [645, 556] on button "3" at bounding box center [645, 561] width 20 height 23
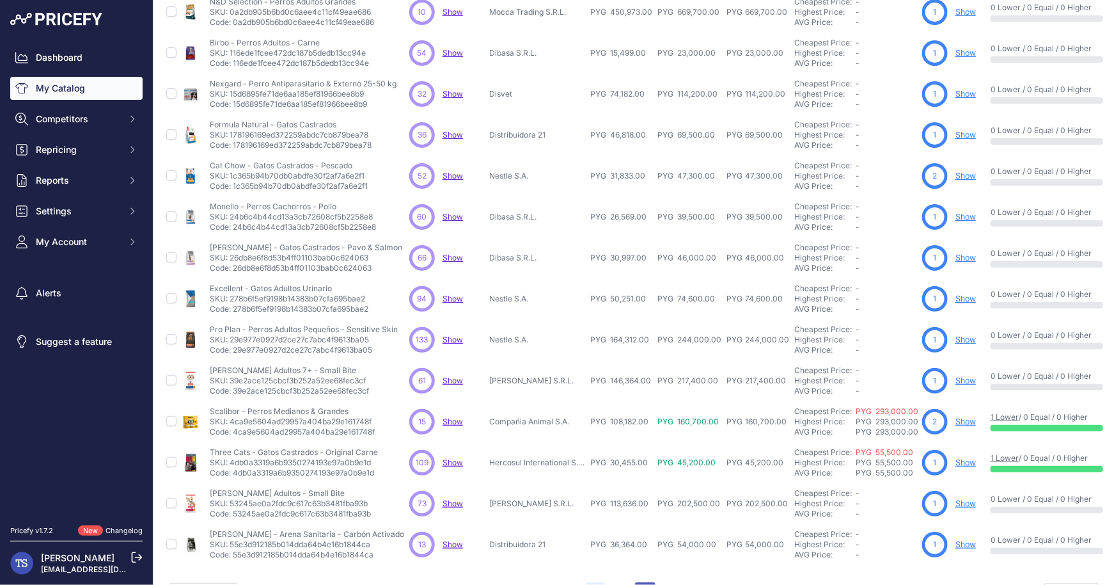
scroll to position [214, 0]
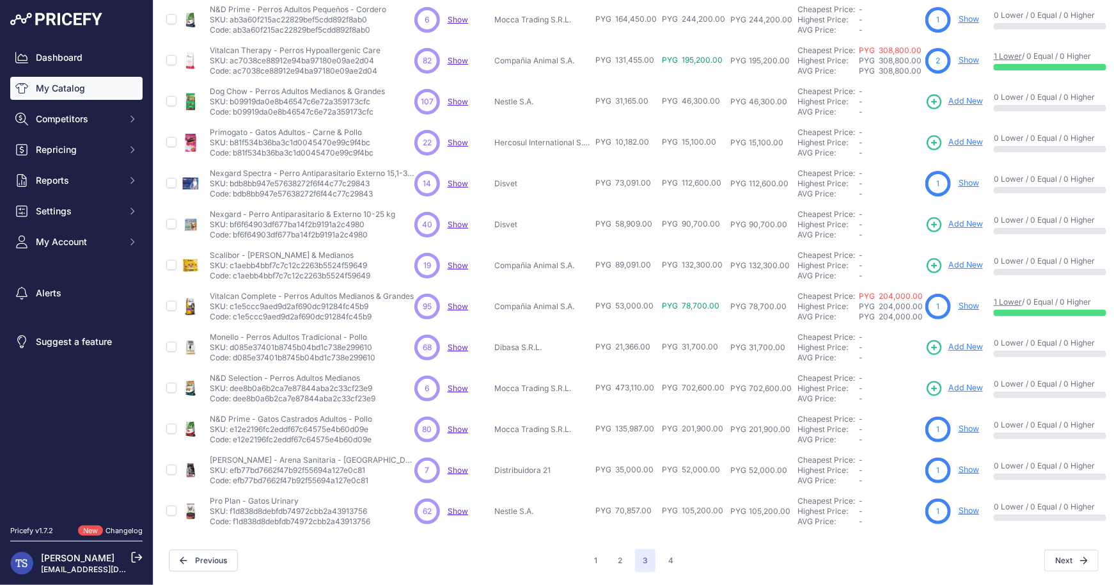
scroll to position [182, 0]
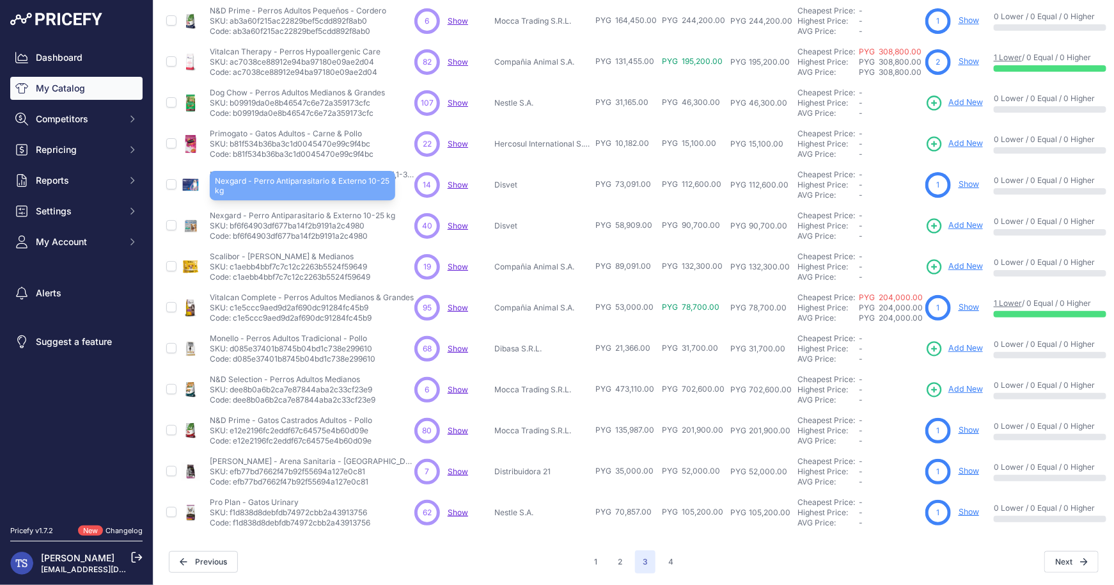
click at [219, 212] on p "Nexgard - Perro Antiparasitario & Externo 10-25 kg" at bounding box center [302, 215] width 185 height 10
copy p "Nexgard"
click at [964, 223] on span "Add New" at bounding box center [965, 225] width 35 height 12
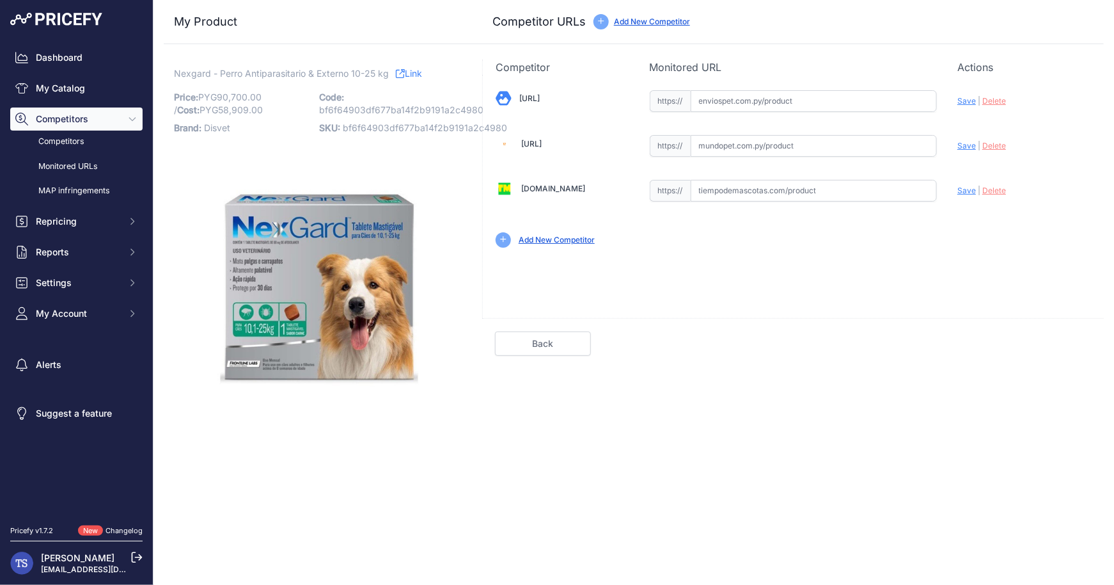
click at [788, 99] on input "text" at bounding box center [814, 101] width 247 height 22
paste input "https://enviospet.com.py/product/62ebbb78779b7f3e75edb767/10-25kg-perros-1-tabl…"
click at [968, 102] on span "Save" at bounding box center [966, 101] width 19 height 10
type input "https://enviospet.com.py/product/62ebbb78779b7f3e75edb767/10-25kg-perros-1-tabl…"
click at [1017, 340] on link "Done" at bounding box center [1043, 343] width 96 height 24
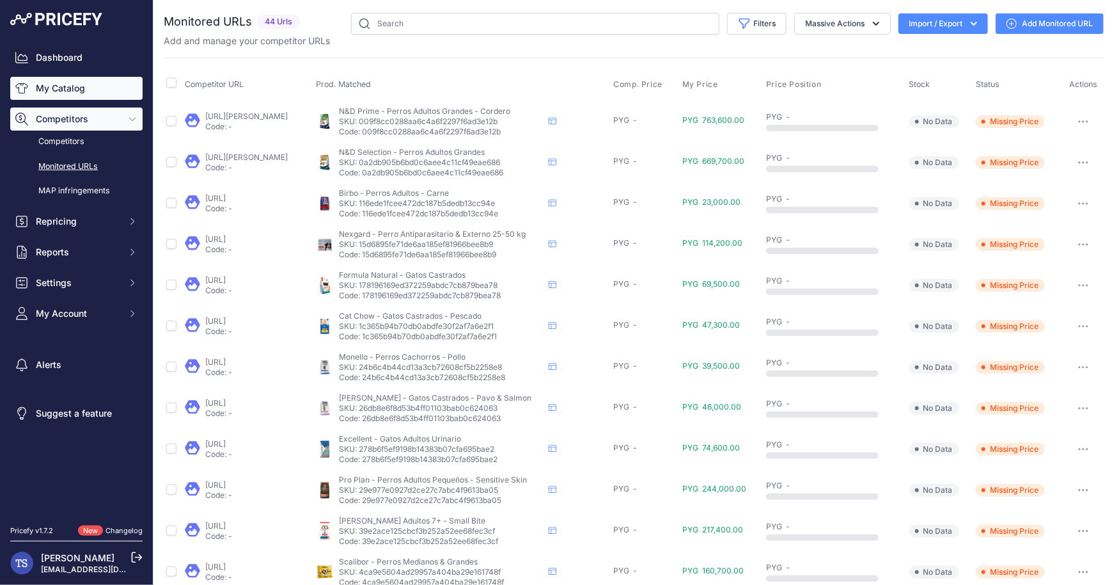
click at [66, 79] on link "My Catalog" at bounding box center [76, 88] width 132 height 23
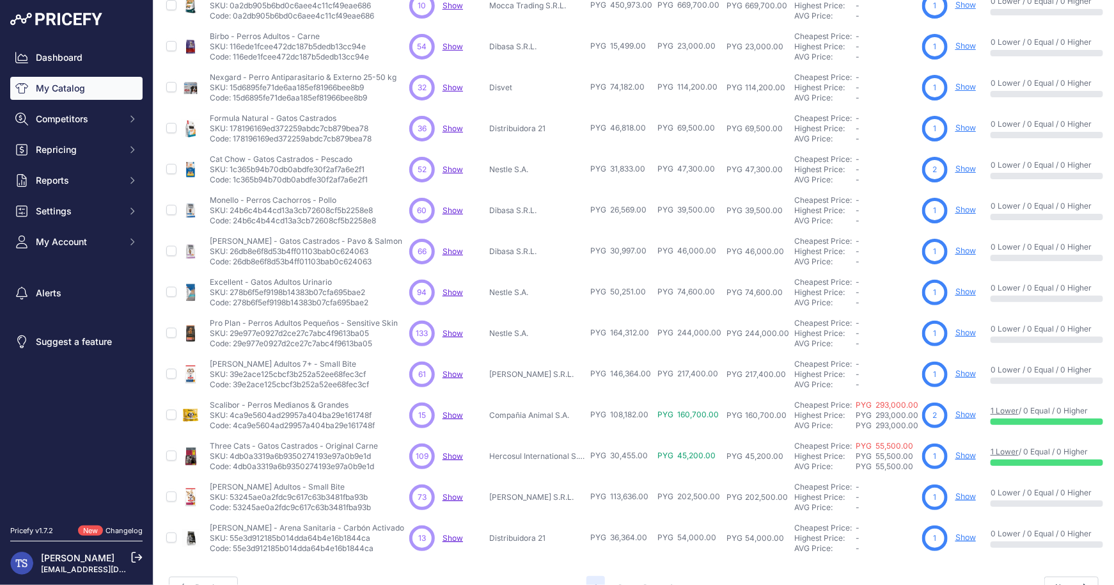
scroll to position [182, 0]
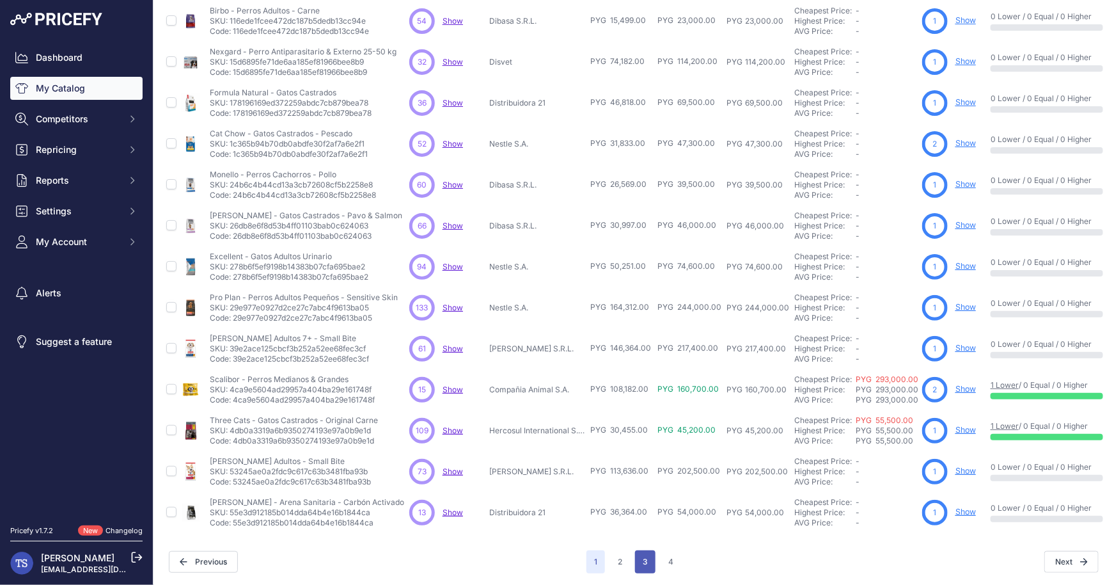
click at [647, 553] on button "3" at bounding box center [645, 561] width 20 height 23
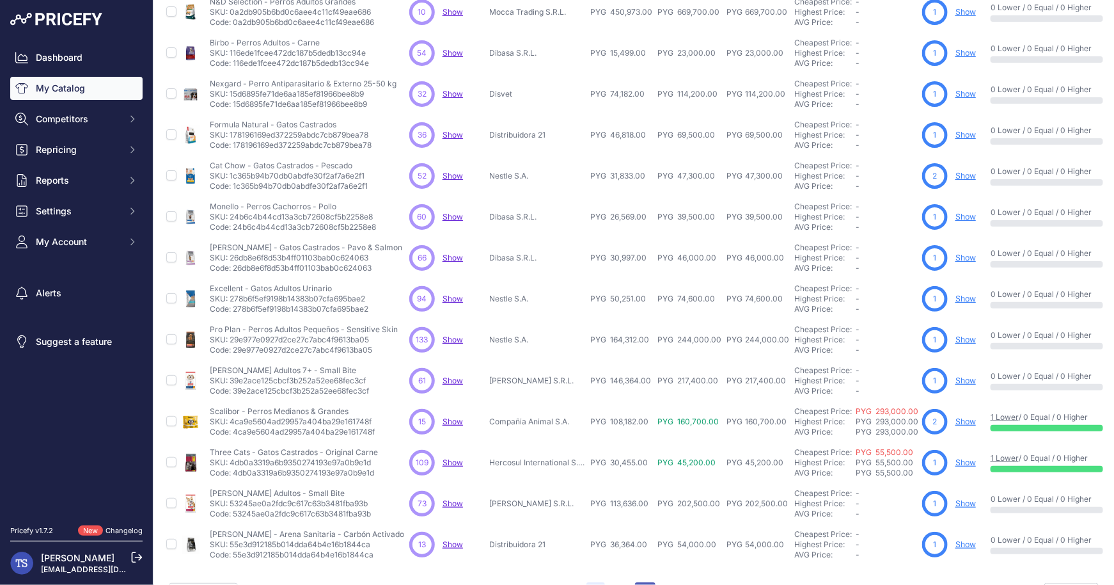
scroll to position [214, 0]
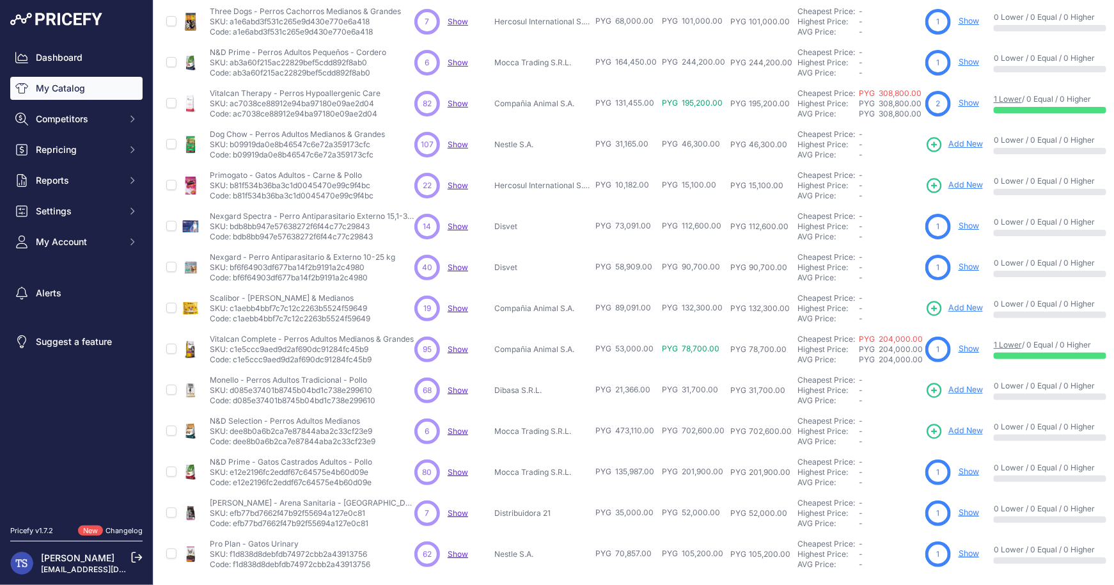
scroll to position [139, 0]
click at [226, 295] on p "Scalibor - Perros Pequeños & Medianos" at bounding box center [290, 299] width 161 height 10
copy p "Scalibor"
click at [945, 308] on link "Add New" at bounding box center [954, 310] width 58 height 18
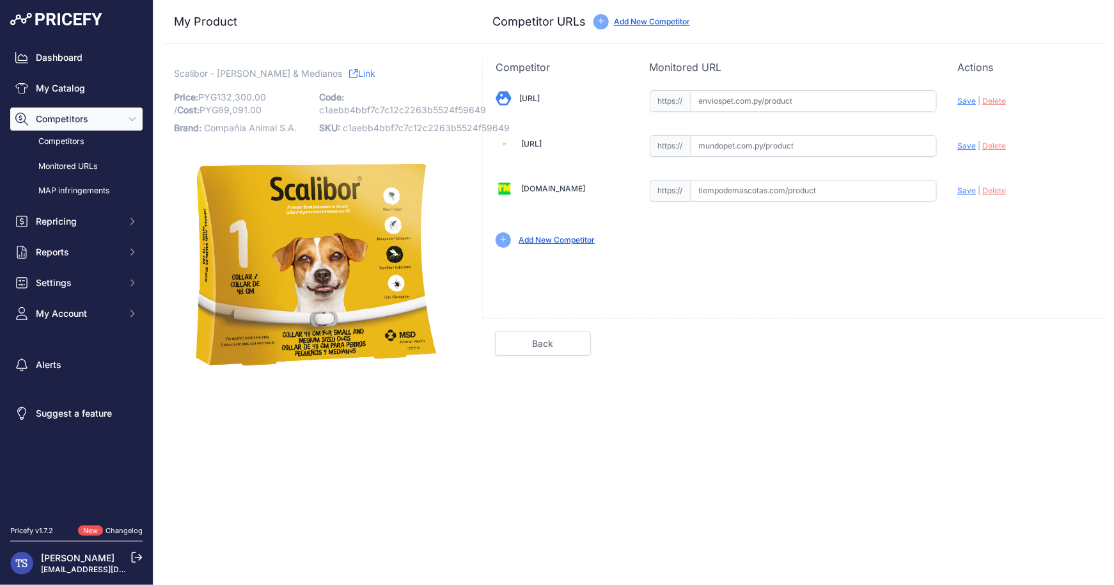
click at [774, 99] on input "text" at bounding box center [814, 101] width 247 height 22
paste input "[URL]"
click at [964, 99] on span "Save" at bounding box center [966, 101] width 19 height 10
type input "[URL]"
click at [1062, 347] on link "Done" at bounding box center [1043, 343] width 96 height 24
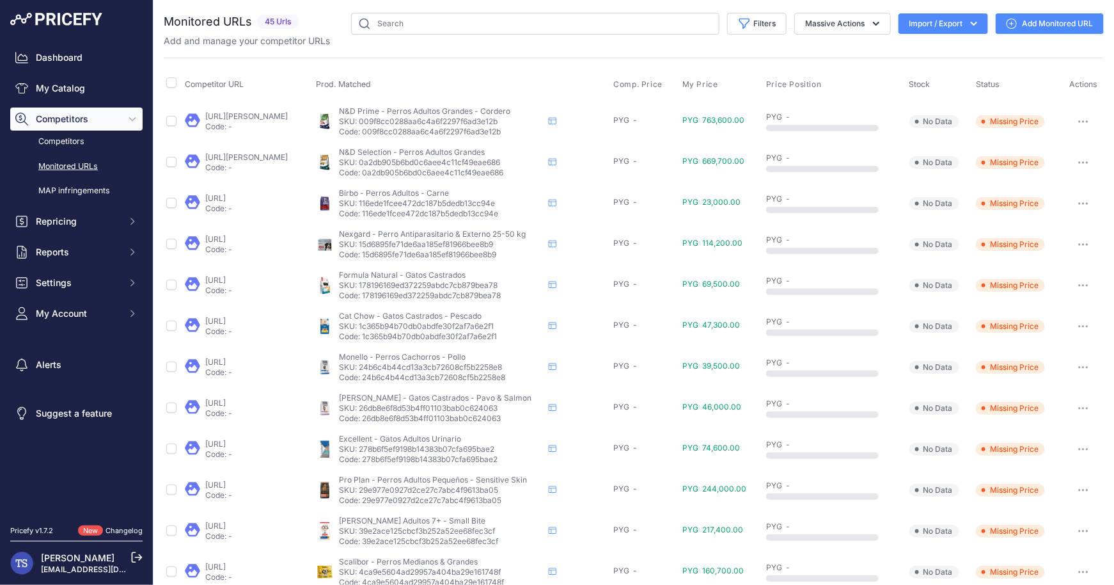
scroll to position [387, 0]
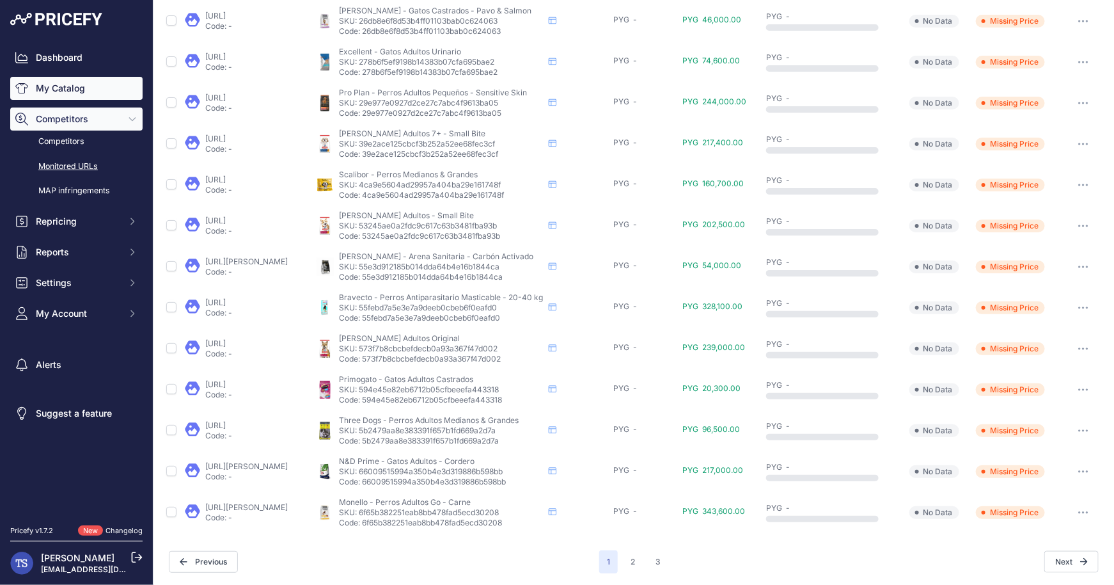
click at [106, 91] on link "My Catalog" at bounding box center [76, 88] width 132 height 23
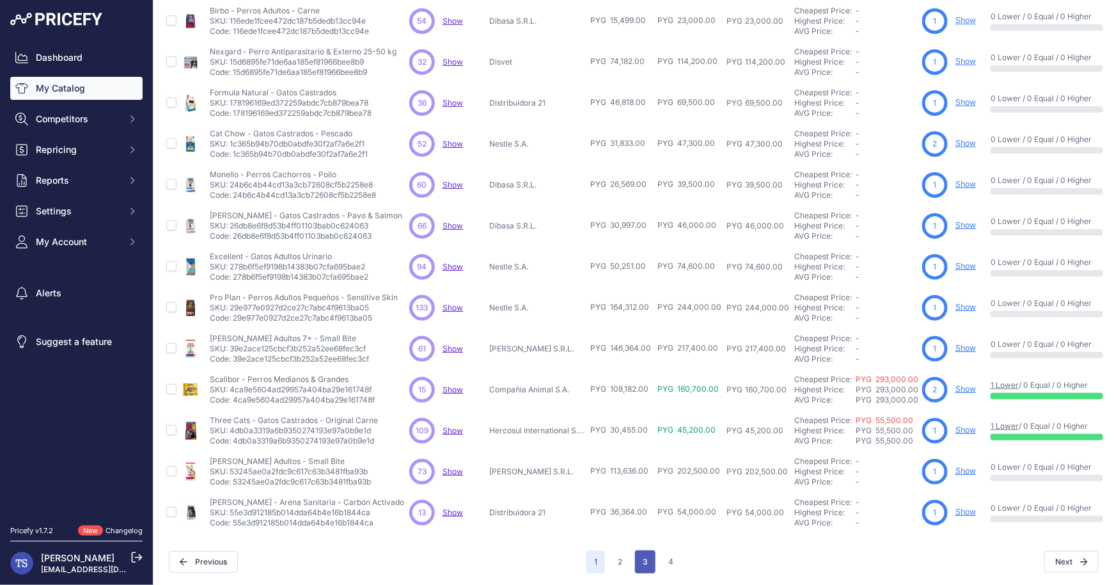
click at [648, 554] on button "3" at bounding box center [645, 561] width 20 height 23
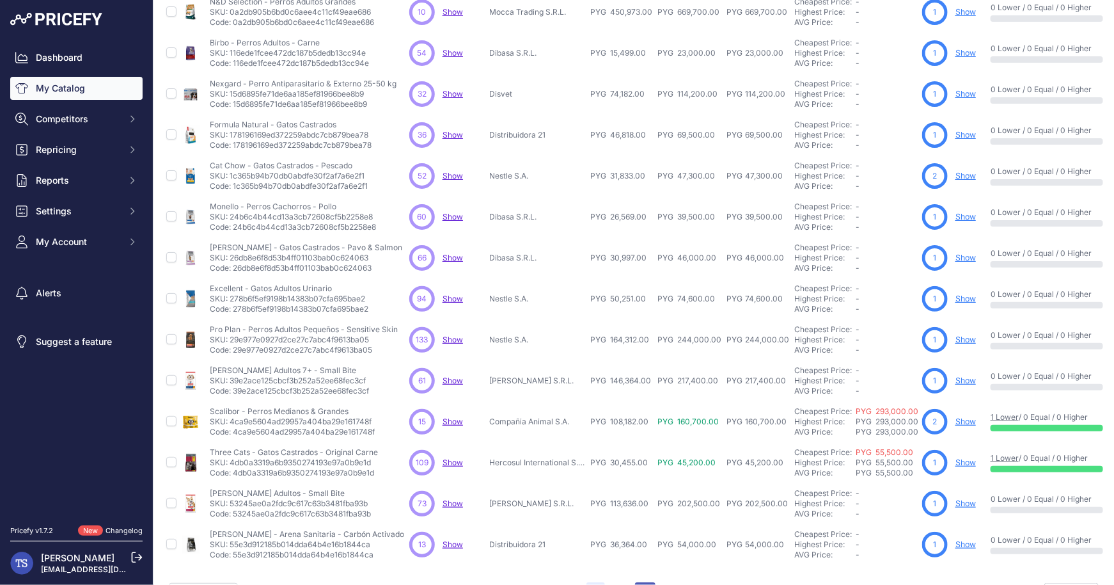
scroll to position [182, 0]
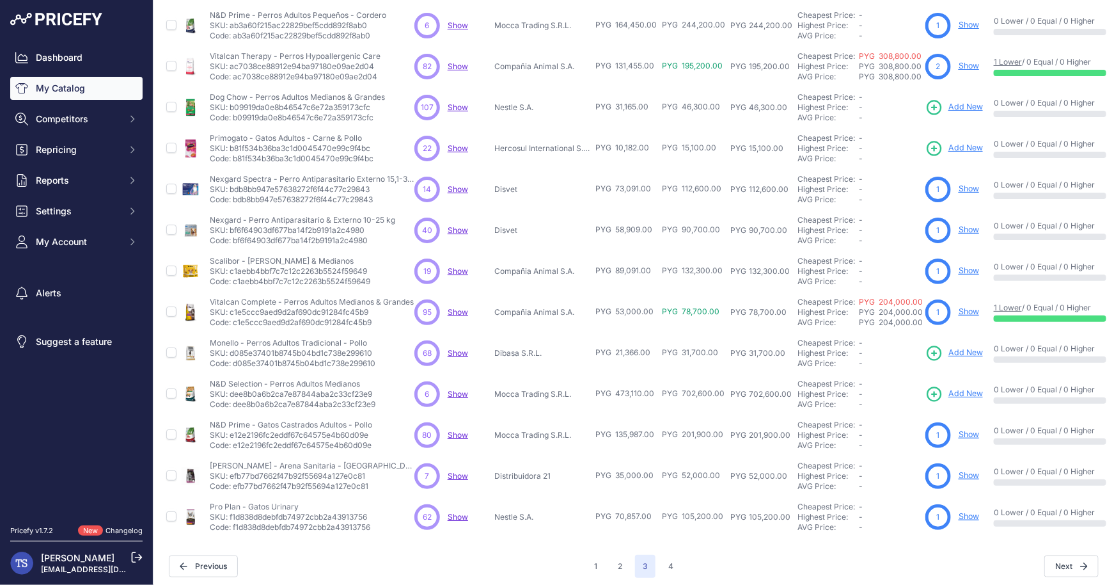
scroll to position [182, 0]
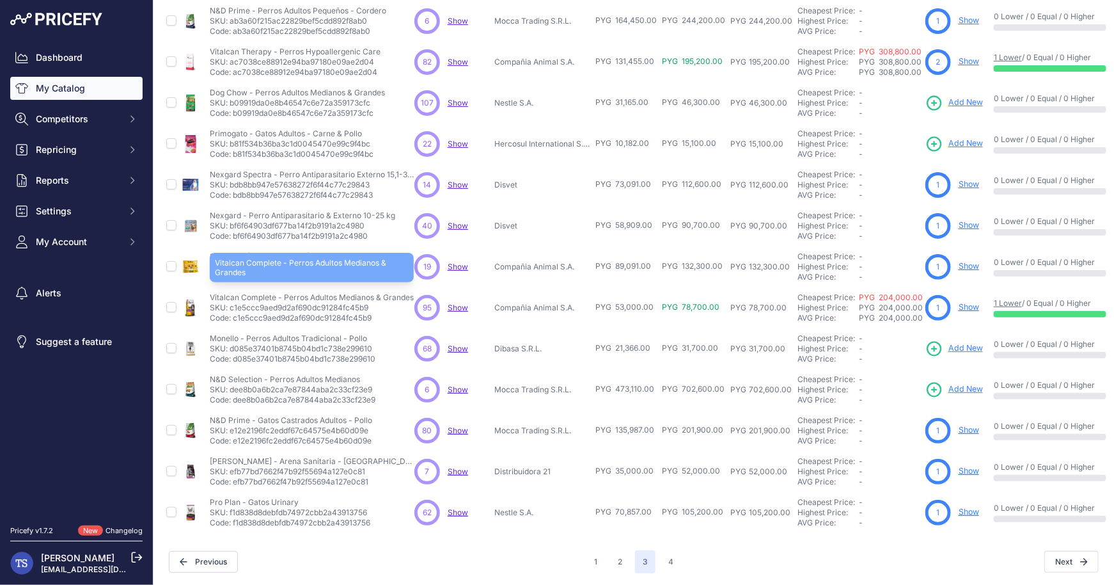
drag, startPoint x: 209, startPoint y: 296, endPoint x: 276, endPoint y: 297, distance: 67.2
click at [276, 297] on p "Vitalcan Complete - Perros Adultos Medianos & Grandes" at bounding box center [312, 297] width 204 height 10
copy p "Vitalcan Complete"
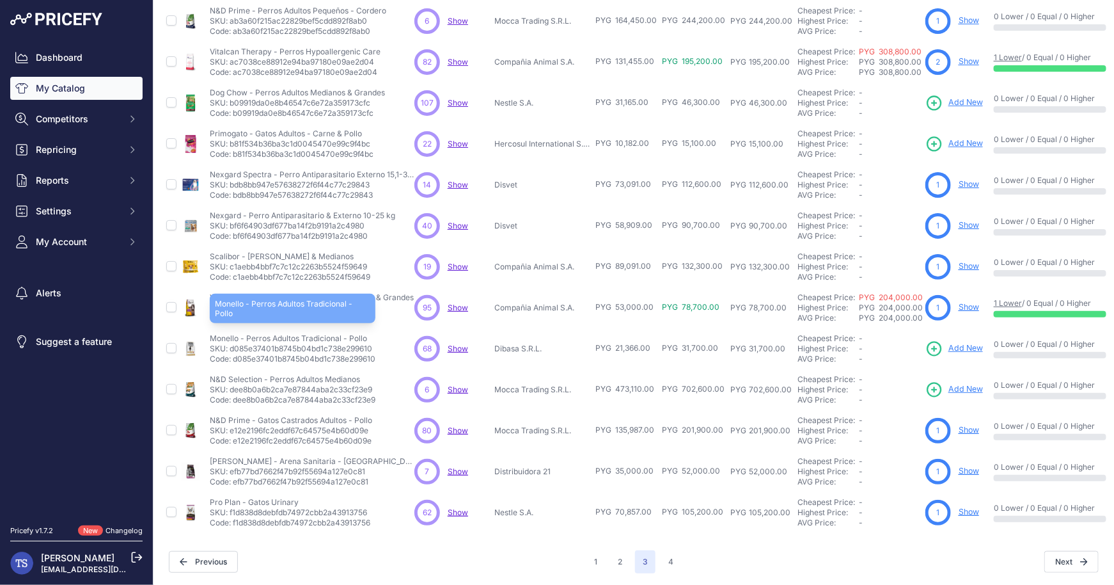
click at [223, 338] on p "Monello - Perros Adultos Tradicional - Pollo" at bounding box center [293, 338] width 166 height 10
copy p "Monello"
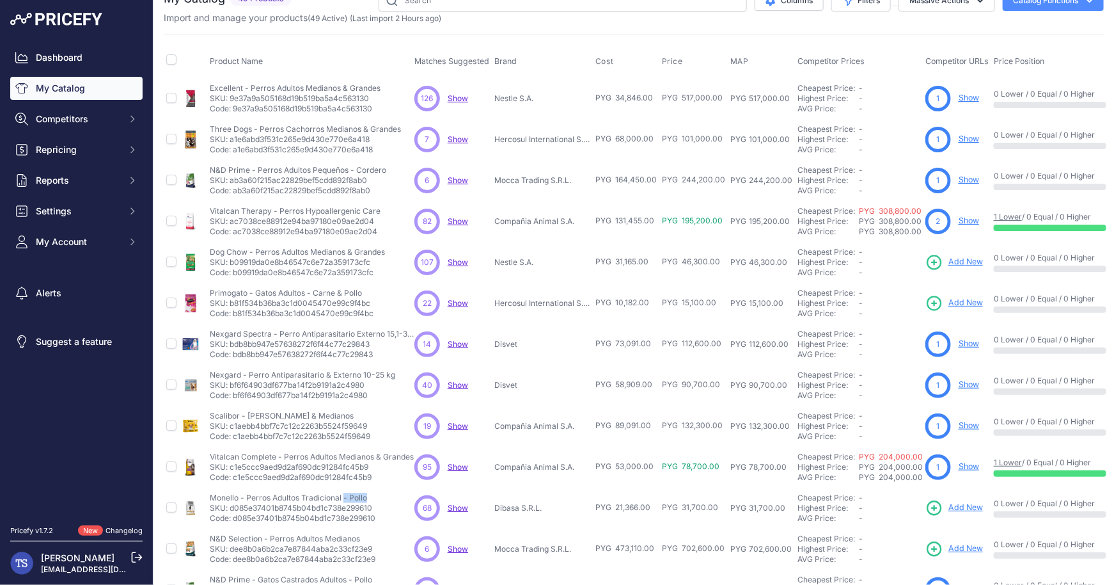
scroll to position [0, 0]
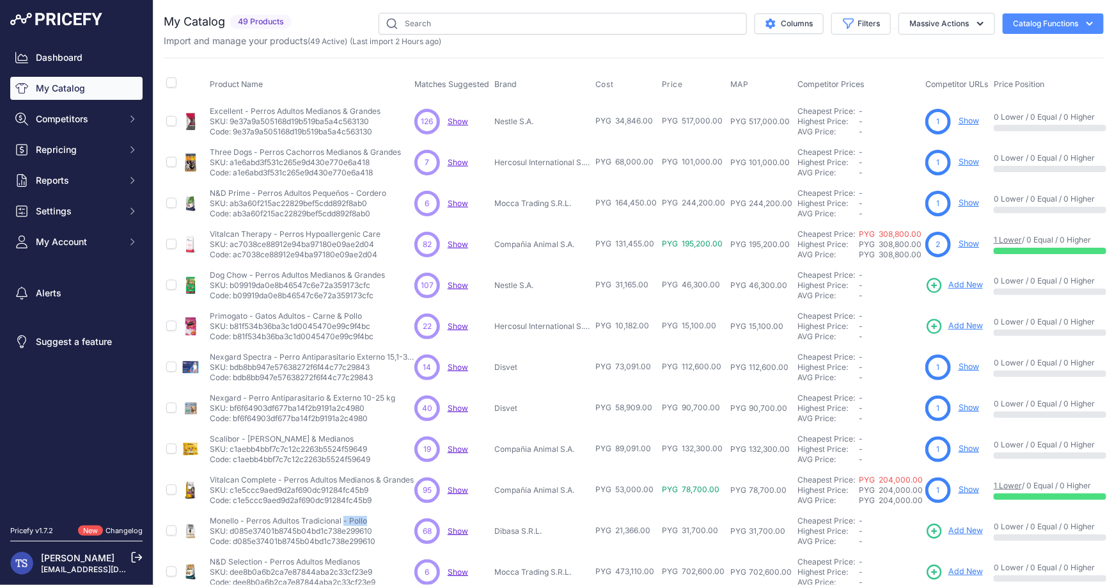
click at [121, 529] on link "Changelog" at bounding box center [124, 530] width 37 height 9
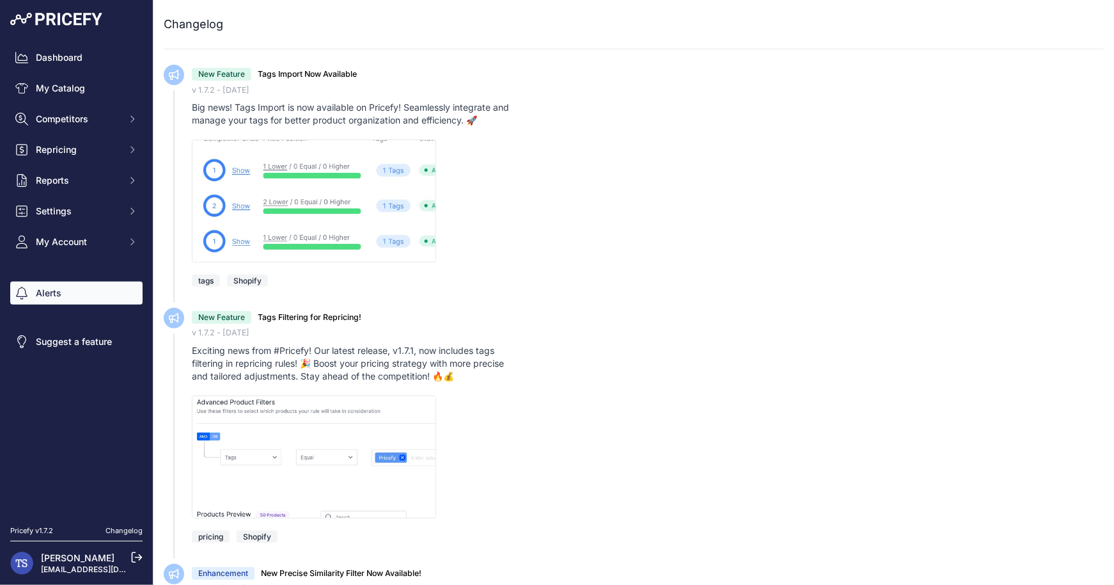
click at [91, 288] on link "Alerts" at bounding box center [76, 292] width 132 height 23
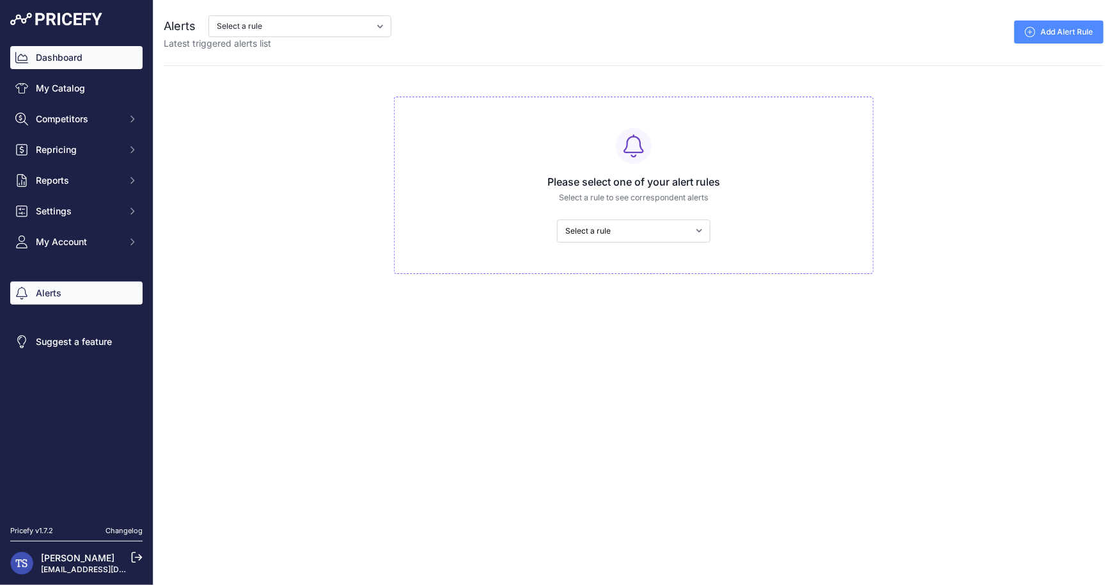
click at [73, 55] on link "Dashboard" at bounding box center [76, 57] width 132 height 23
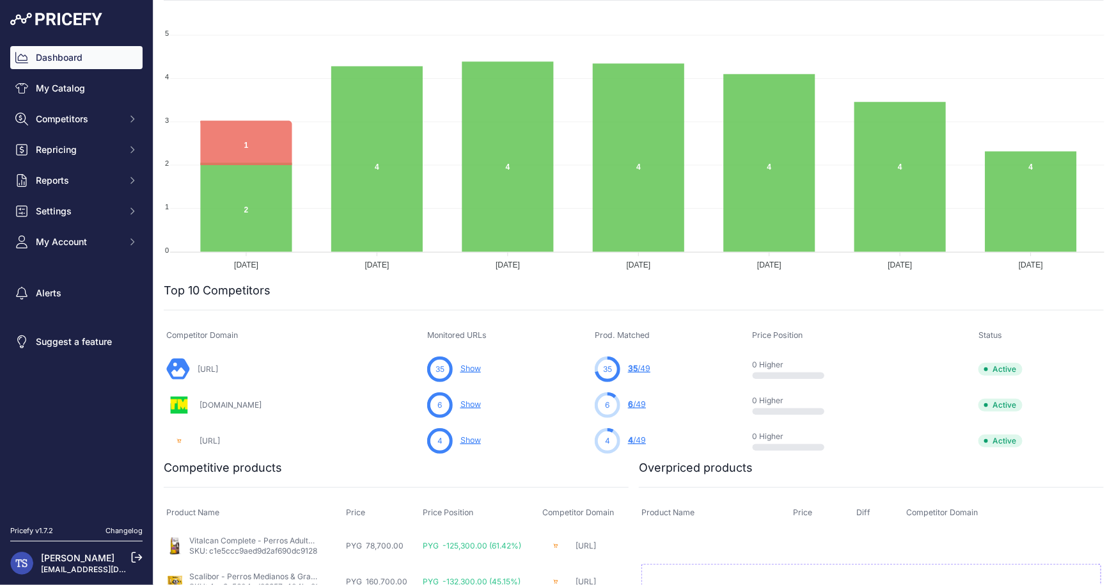
scroll to position [298, 0]
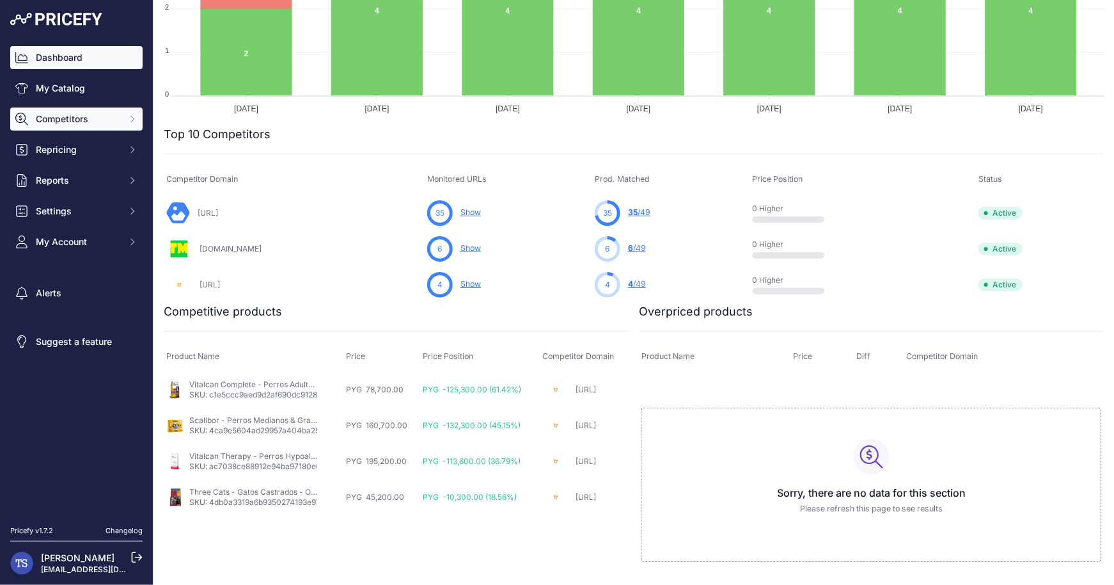
click at [89, 129] on button "Competitors" at bounding box center [76, 118] width 132 height 23
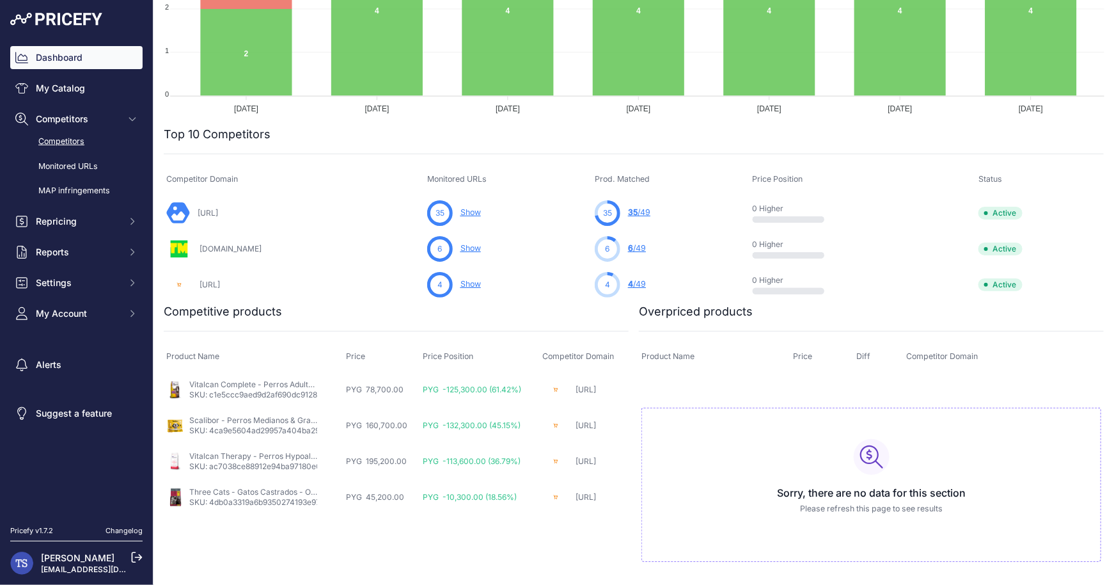
click at [89, 145] on link "Competitors" at bounding box center [76, 141] width 132 height 22
click at [71, 138] on link "Competitors" at bounding box center [76, 141] width 132 height 22
click at [70, 135] on link "Competitors" at bounding box center [76, 141] width 132 height 22
click at [70, 143] on link "Competitors" at bounding box center [76, 141] width 132 height 22
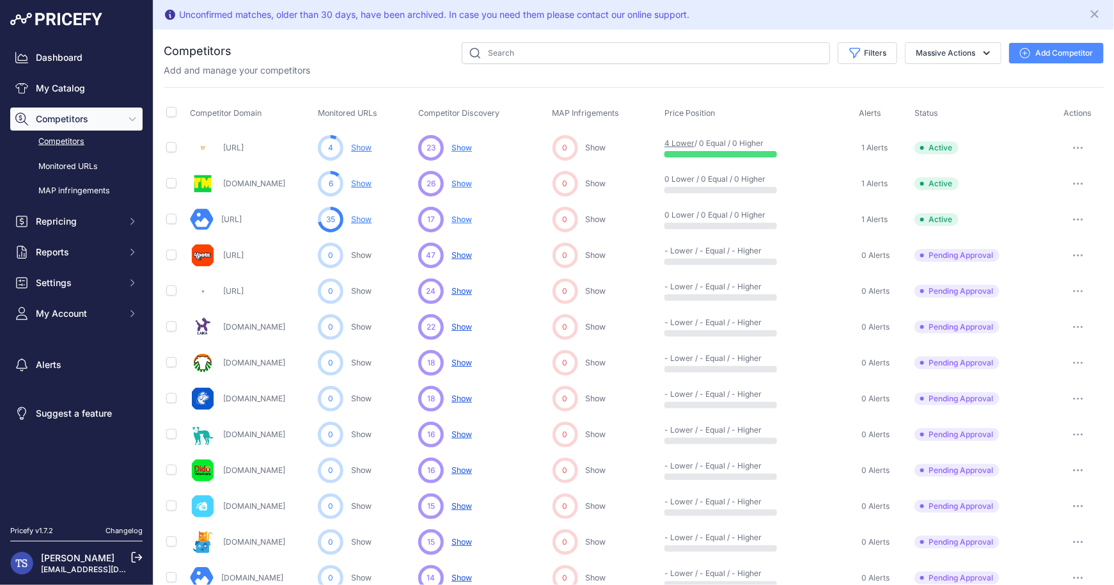
click at [1077, 146] on icon "button" at bounding box center [1078, 147] width 10 height 3
click at [1059, 178] on link "View Competitor Profile" at bounding box center [1047, 174] width 107 height 20
click at [1079, 216] on button "button" at bounding box center [1078, 219] width 26 height 18
click at [1065, 242] on link "View Competitor Profile" at bounding box center [1047, 246] width 107 height 20
click at [1043, 49] on button "Add Competitor" at bounding box center [1056, 53] width 95 height 20
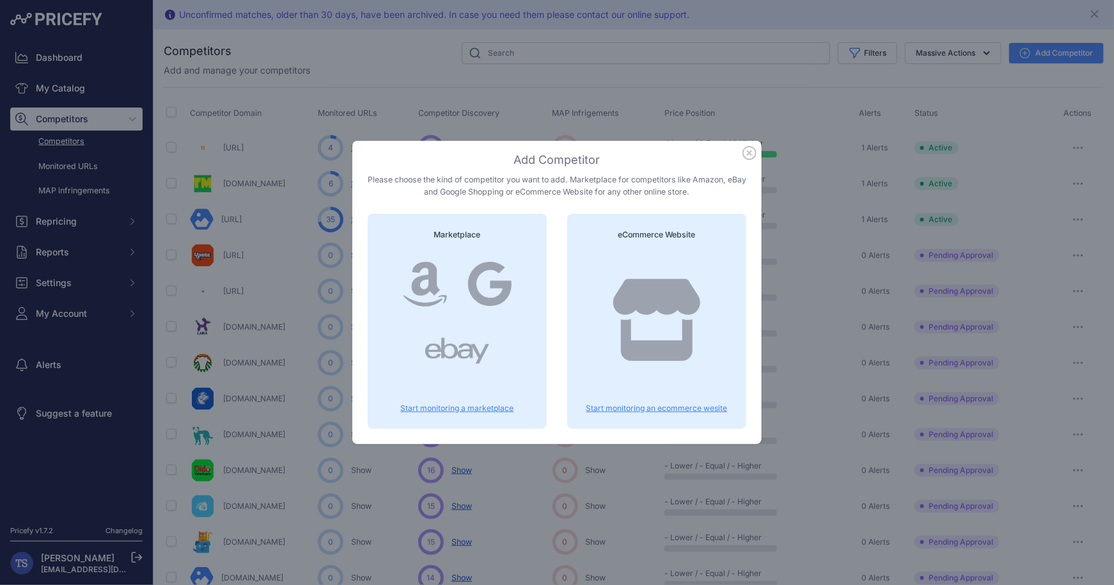
click at [626, 307] on icon at bounding box center [656, 320] width 87 height 82
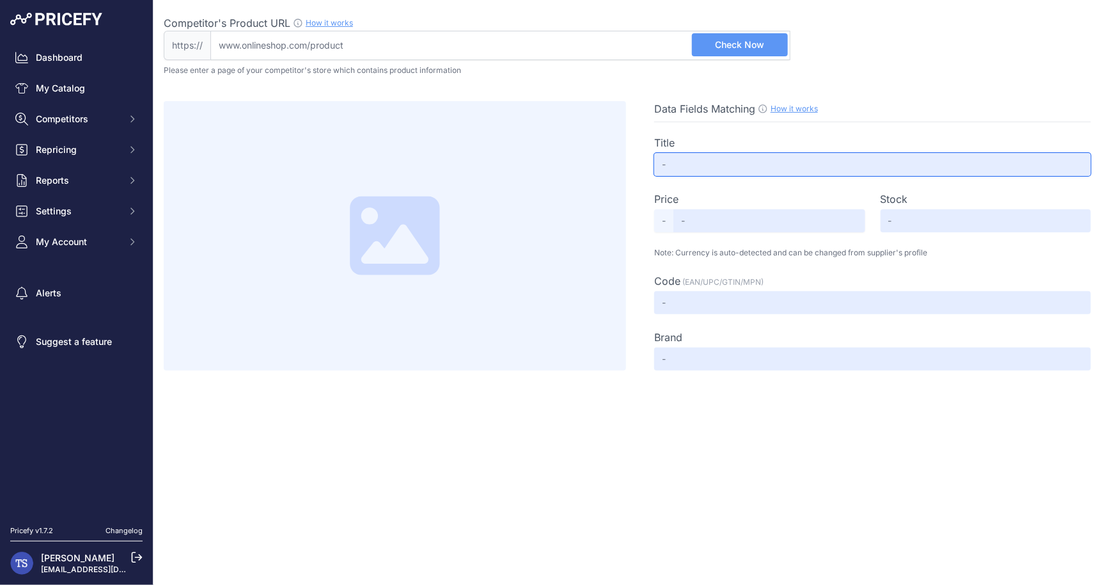
click at [700, 160] on input "text" at bounding box center [872, 164] width 437 height 23
click at [558, 49] on input "Competitor's Product URL How it works In order to create your competitor's extr…" at bounding box center [500, 45] width 580 height 29
paste input "https://www.petganian.com.py/"
type input "www.petganian.com.py/"
click at [733, 49] on span "Check Now" at bounding box center [740, 44] width 49 height 13
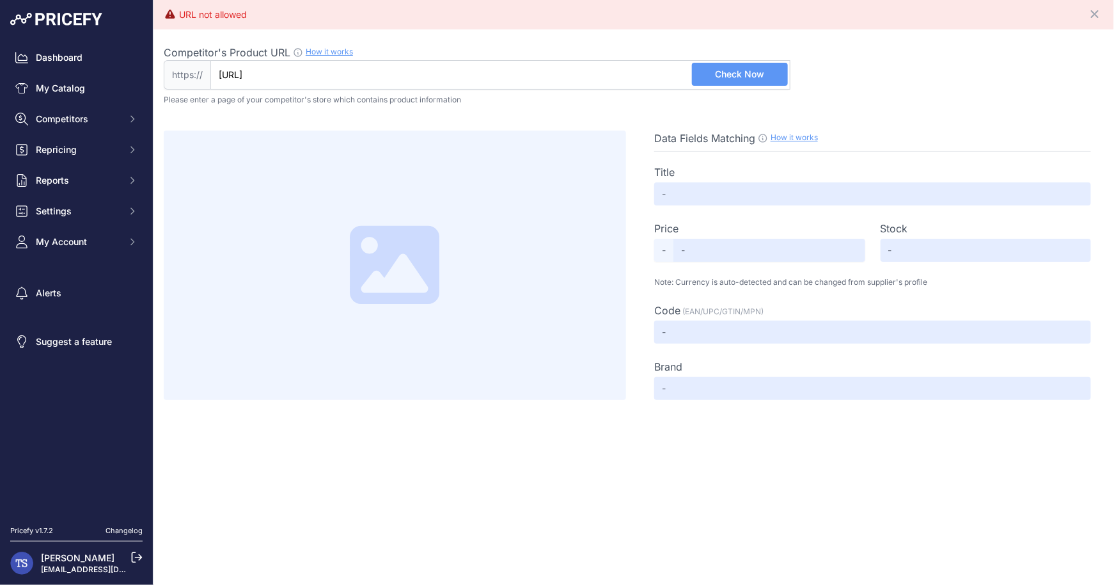
click at [730, 68] on span "Check Now" at bounding box center [740, 74] width 49 height 13
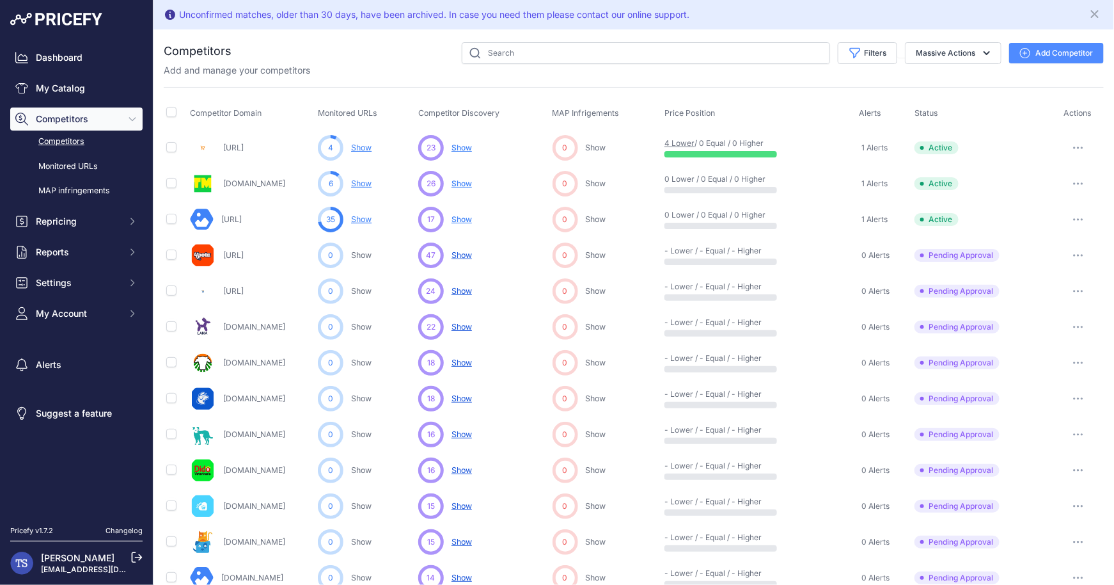
click at [1074, 141] on button "button" at bounding box center [1078, 148] width 26 height 18
click at [1040, 190] on button "Disable" at bounding box center [1047, 195] width 107 height 20
click at [1085, 176] on button "button" at bounding box center [1078, 184] width 26 height 18
click at [1055, 223] on button "Disable" at bounding box center [1047, 231] width 107 height 20
click at [1083, 179] on button "button" at bounding box center [1078, 184] width 26 height 18
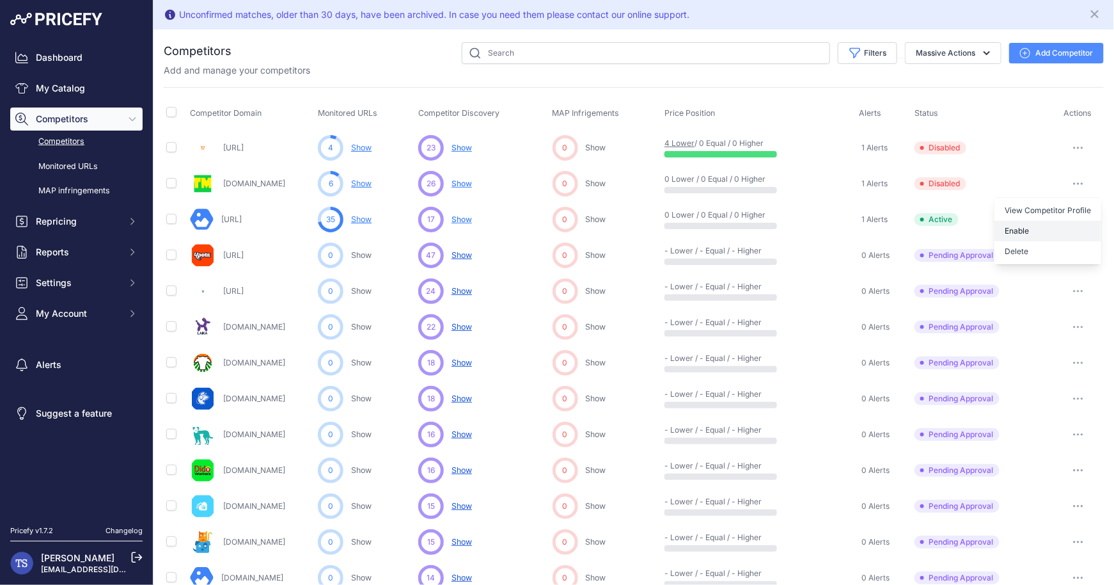
click at [1046, 225] on button "Enable" at bounding box center [1047, 231] width 107 height 20
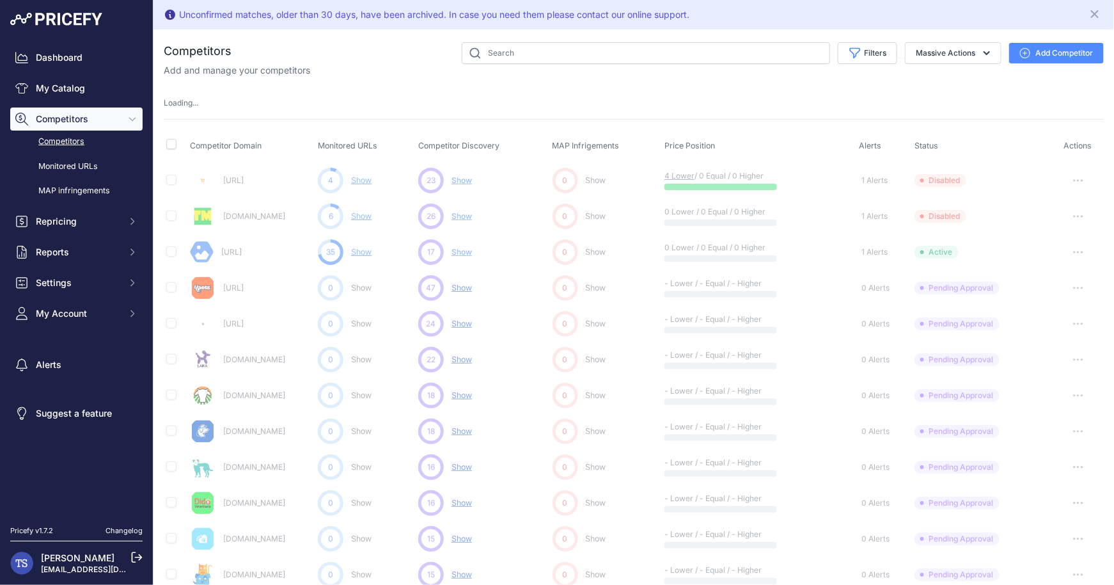
click at [1087, 173] on button "button" at bounding box center [1078, 180] width 26 height 18
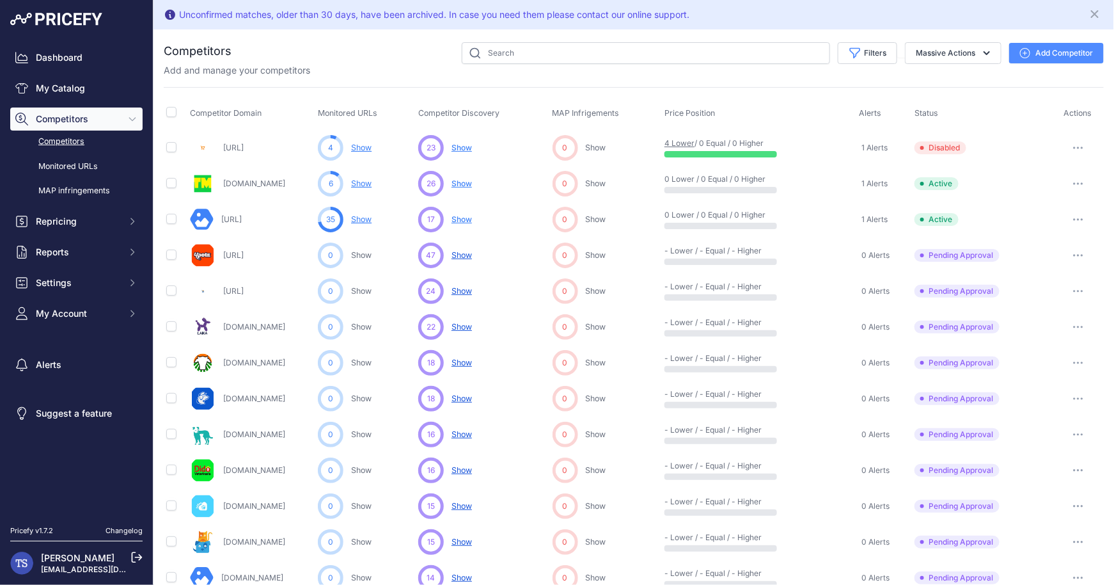
click at [1078, 150] on button "button" at bounding box center [1078, 148] width 26 height 18
click at [1052, 187] on button "Enable" at bounding box center [1047, 195] width 107 height 20
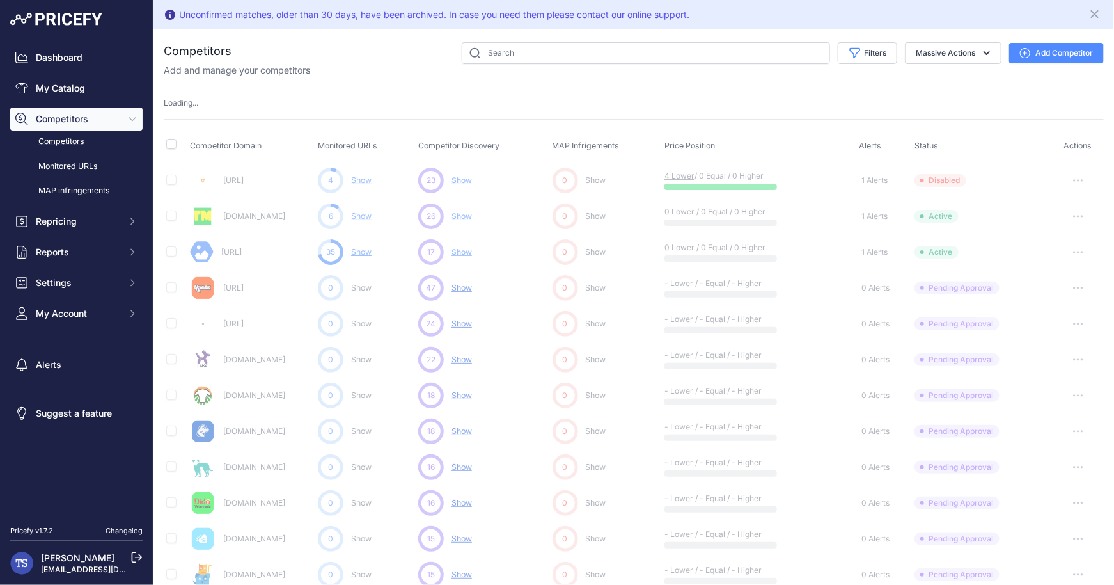
click at [66, 547] on div "TOMAS SALA tomisala@gmail.com" at bounding box center [76, 562] width 132 height 44
click at [65, 552] on link "[PERSON_NAME]" at bounding box center [78, 557] width 74 height 11
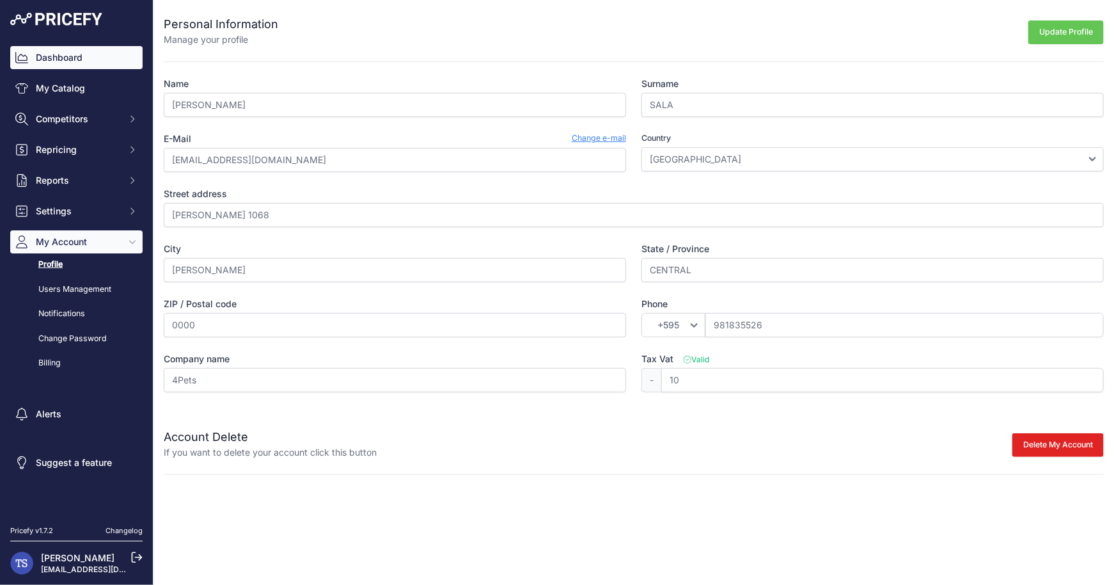
click at [90, 58] on link "Dashboard" at bounding box center [76, 57] width 132 height 23
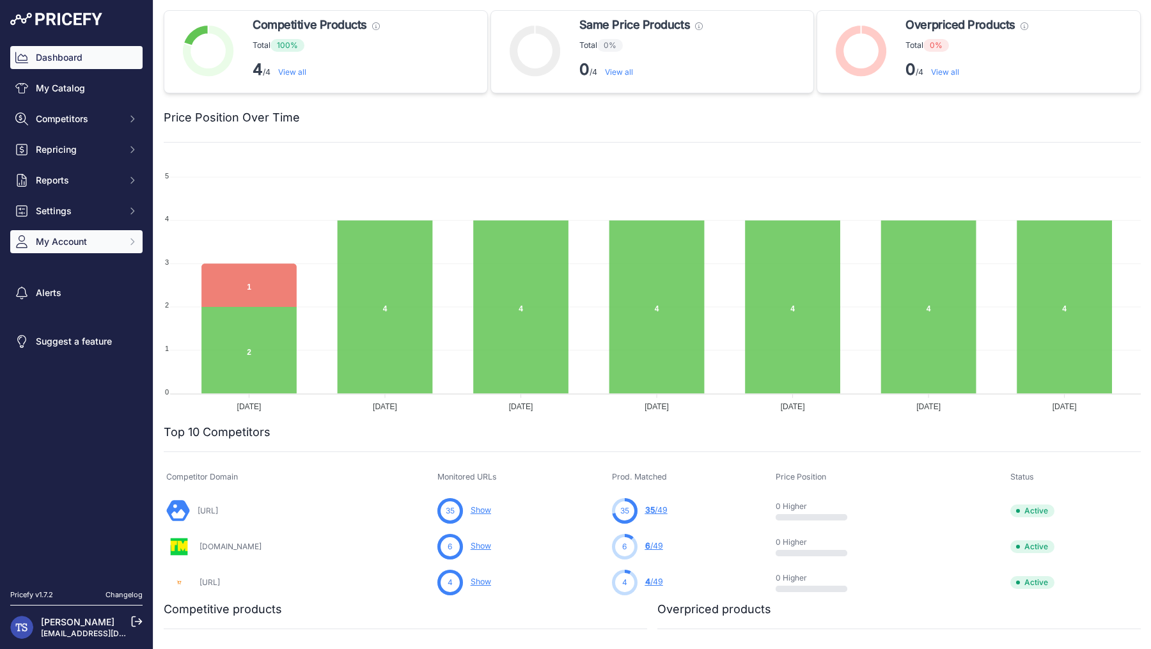
click at [87, 237] on span "My Account" at bounding box center [78, 241] width 84 height 13
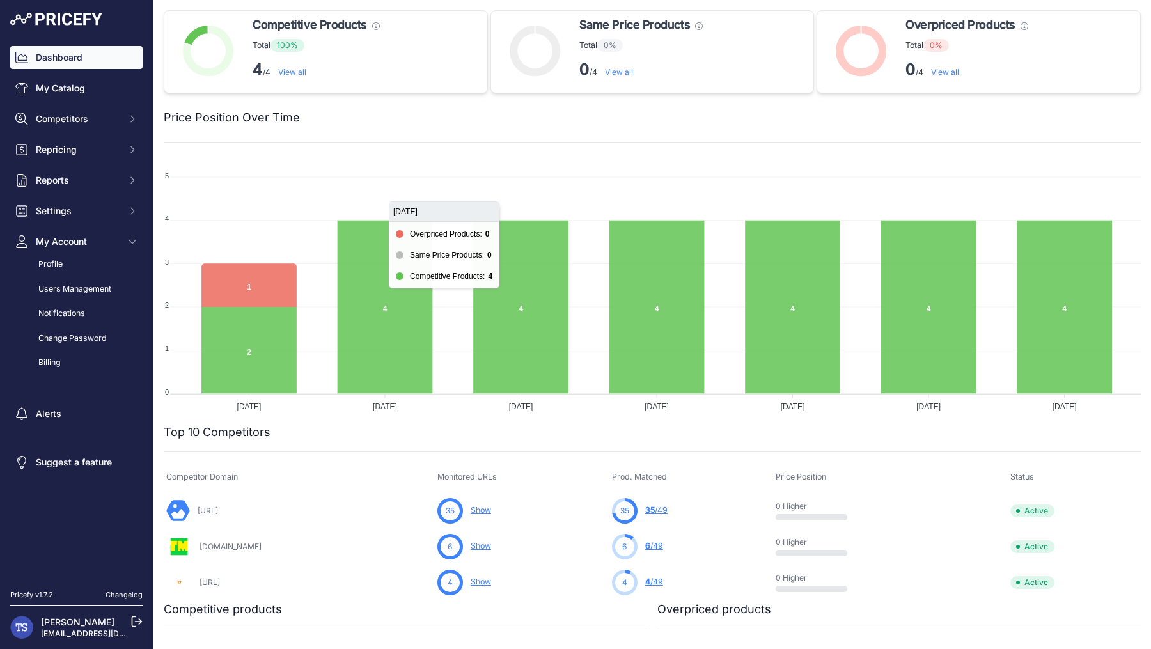
scroll to position [233, 0]
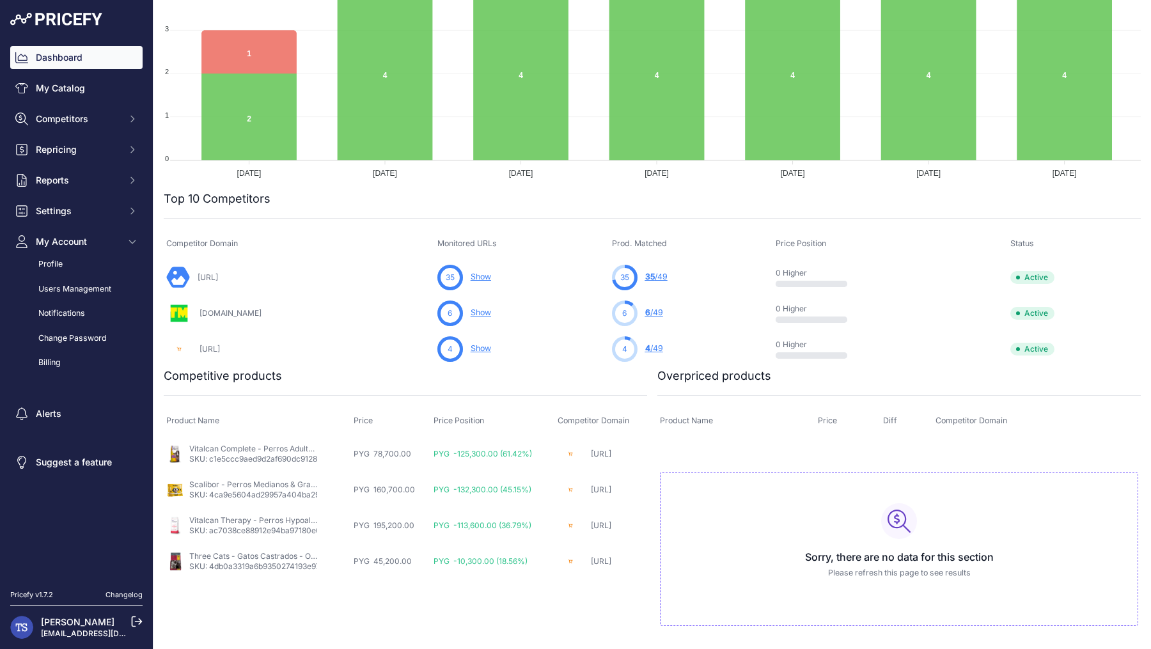
click at [51, 618] on link "[PERSON_NAME]" at bounding box center [78, 621] width 74 height 11
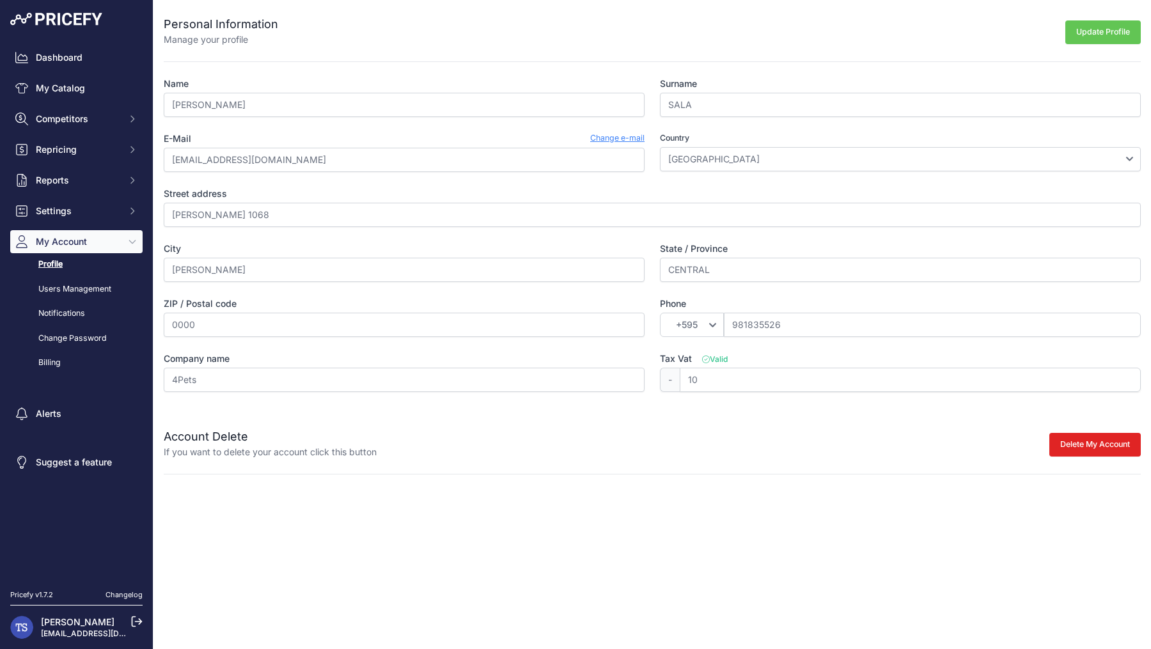
click at [26, 631] on img at bounding box center [21, 627] width 23 height 23
click at [77, 20] on img at bounding box center [56, 19] width 92 height 13
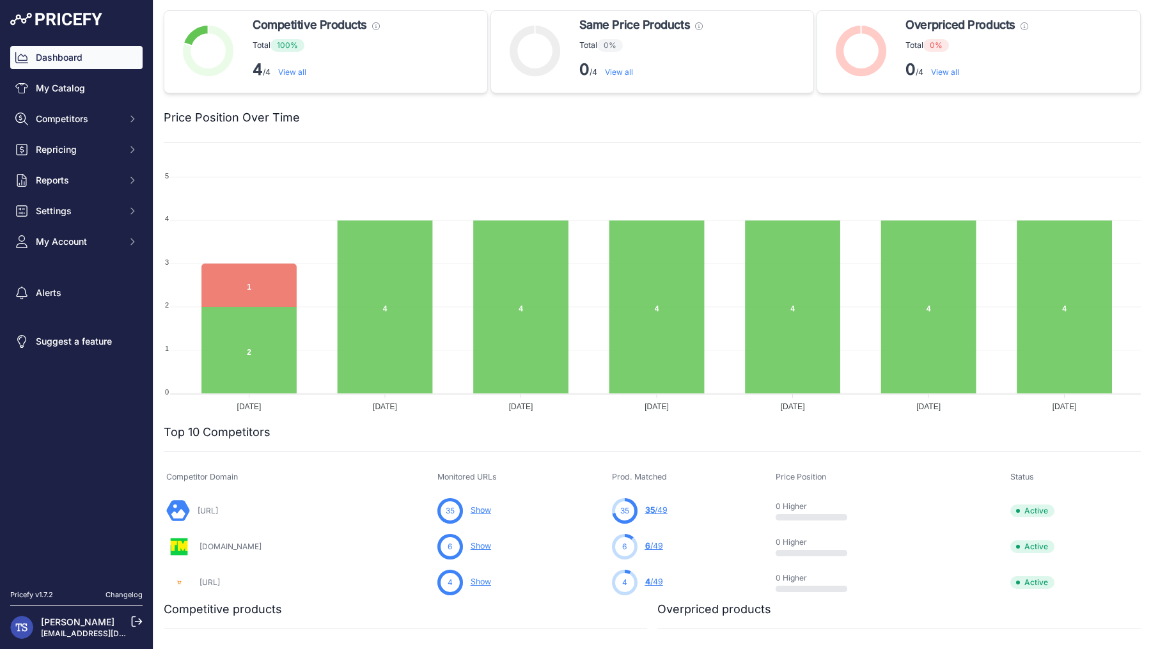
scroll to position [233, 0]
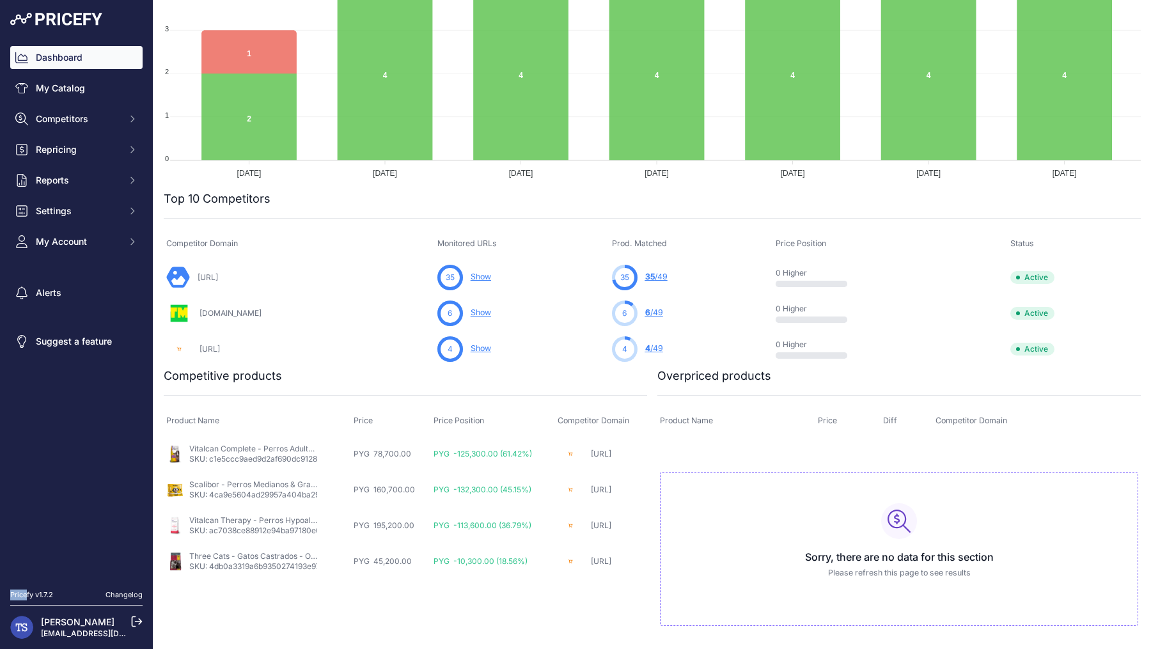
drag, startPoint x: 28, startPoint y: 591, endPoint x: 68, endPoint y: 587, distance: 40.5
click at [68, 587] on div "Pricefy v1.7.2 New Changelog" at bounding box center [76, 595] width 153 height 21
click at [117, 333] on link "Suggest a feature" at bounding box center [76, 341] width 132 height 23
click at [123, 597] on link "Changelog" at bounding box center [124, 594] width 37 height 9
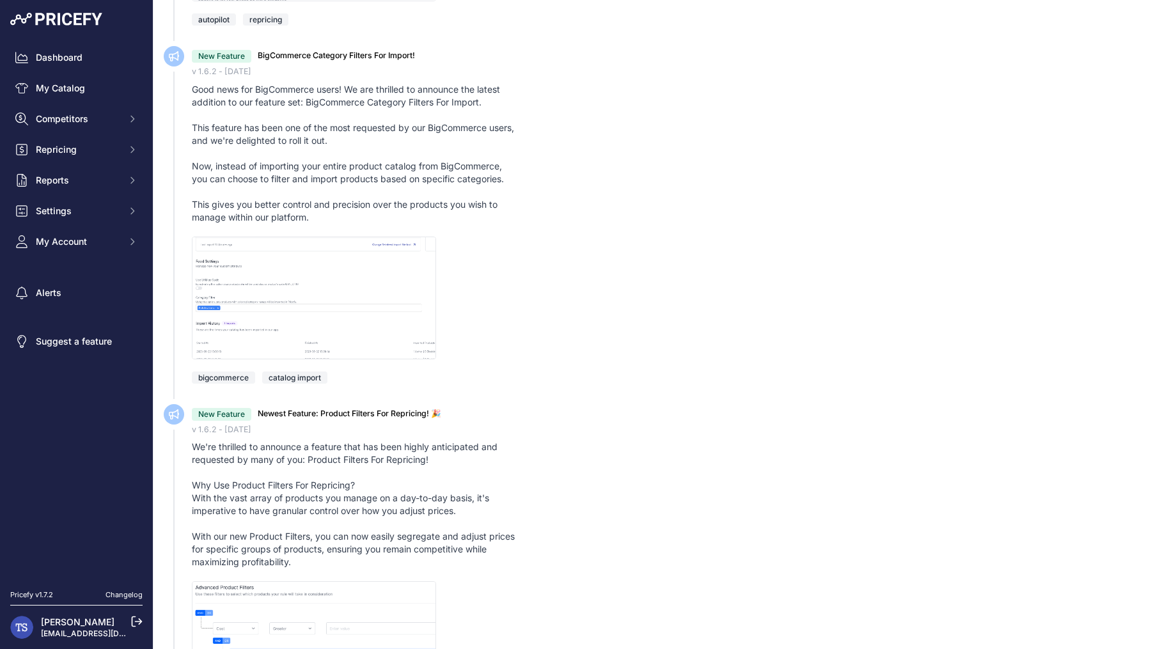
scroll to position [4398, 0]
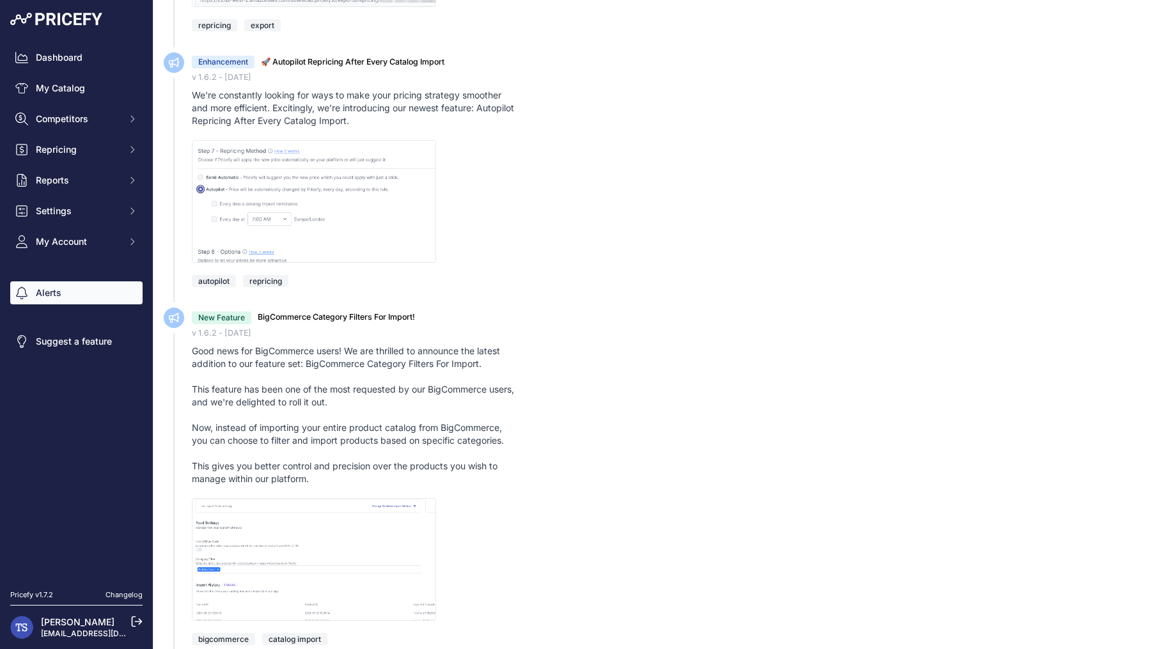
click at [81, 299] on link "Alerts" at bounding box center [76, 292] width 132 height 23
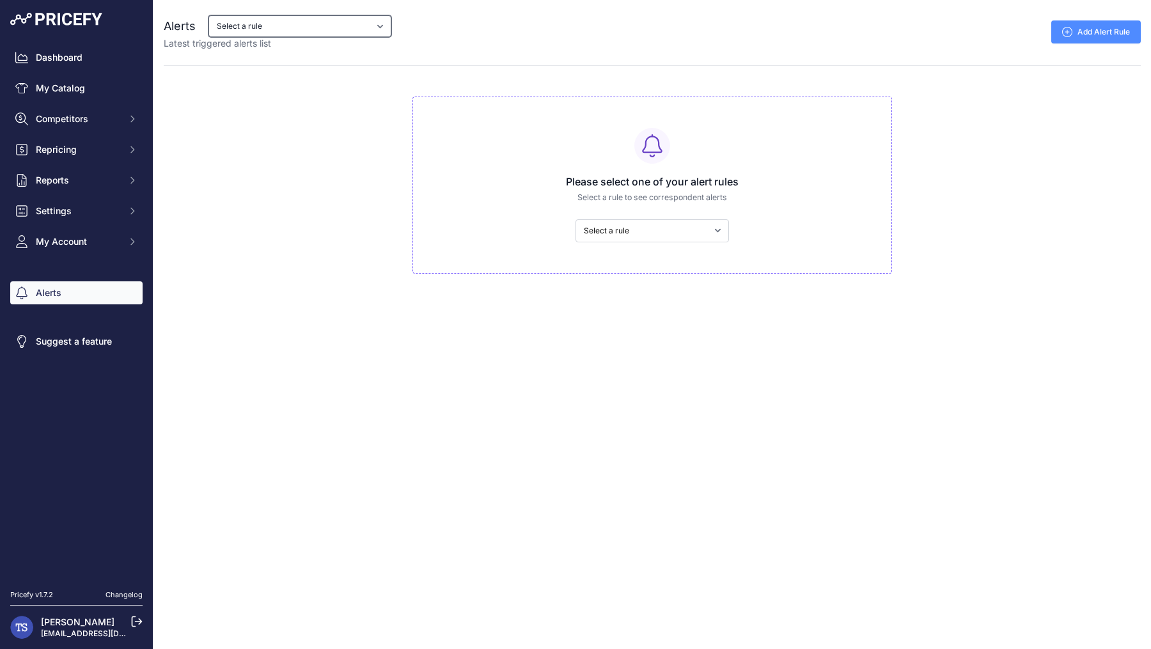
click at [271, 20] on select "Select a rule My competitors are 5% cheaper than me" at bounding box center [299, 26] width 183 height 22
click at [208, 15] on select "Select a rule My competitors are 5% cheaper than me" at bounding box center [299, 26] width 183 height 22
click at [92, 92] on link "My Catalog" at bounding box center [76, 88] width 132 height 23
